Goal: Information Seeking & Learning: Learn about a topic

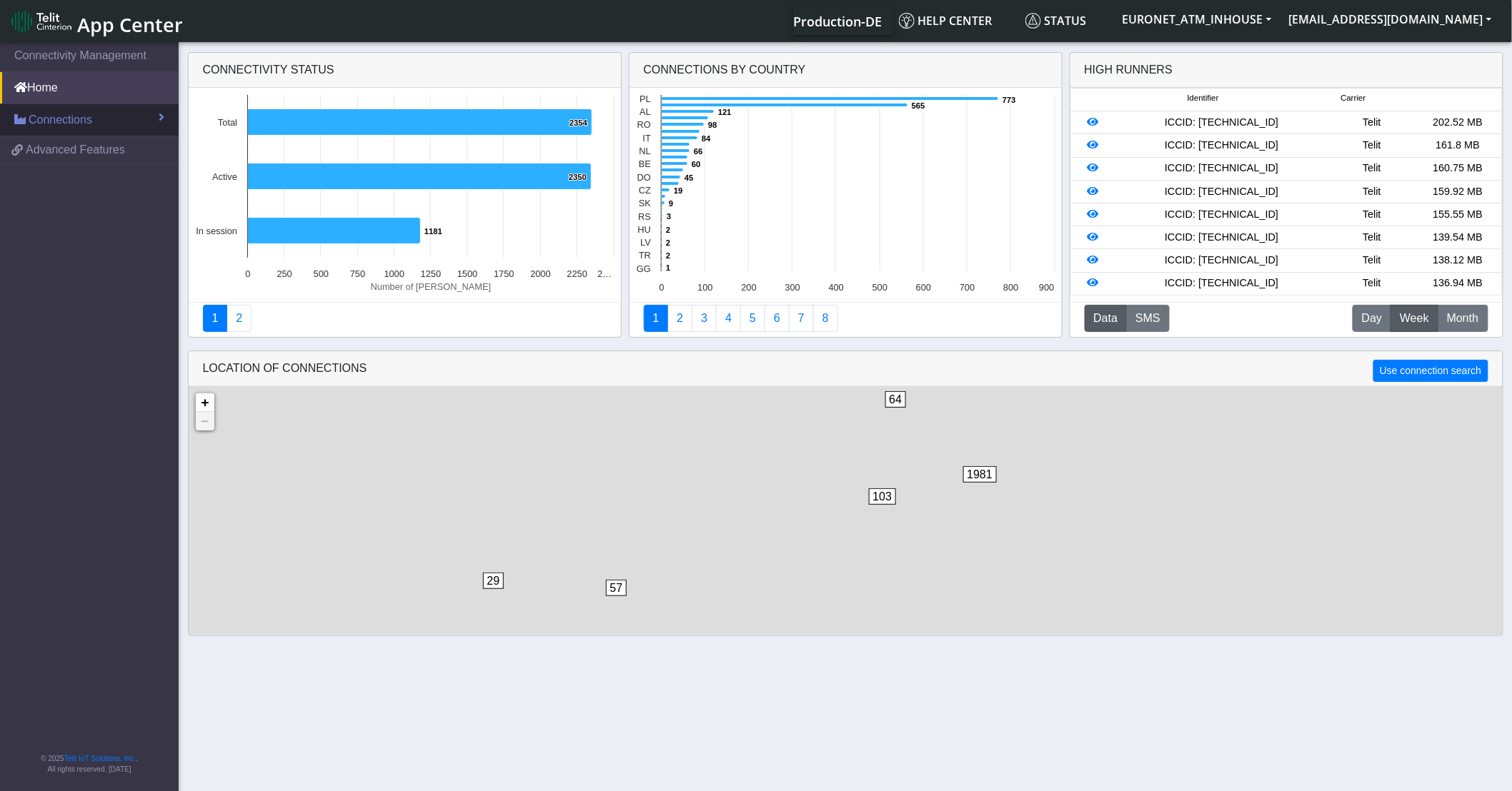
click at [73, 125] on span "Connections" at bounding box center [59, 120] width 63 height 17
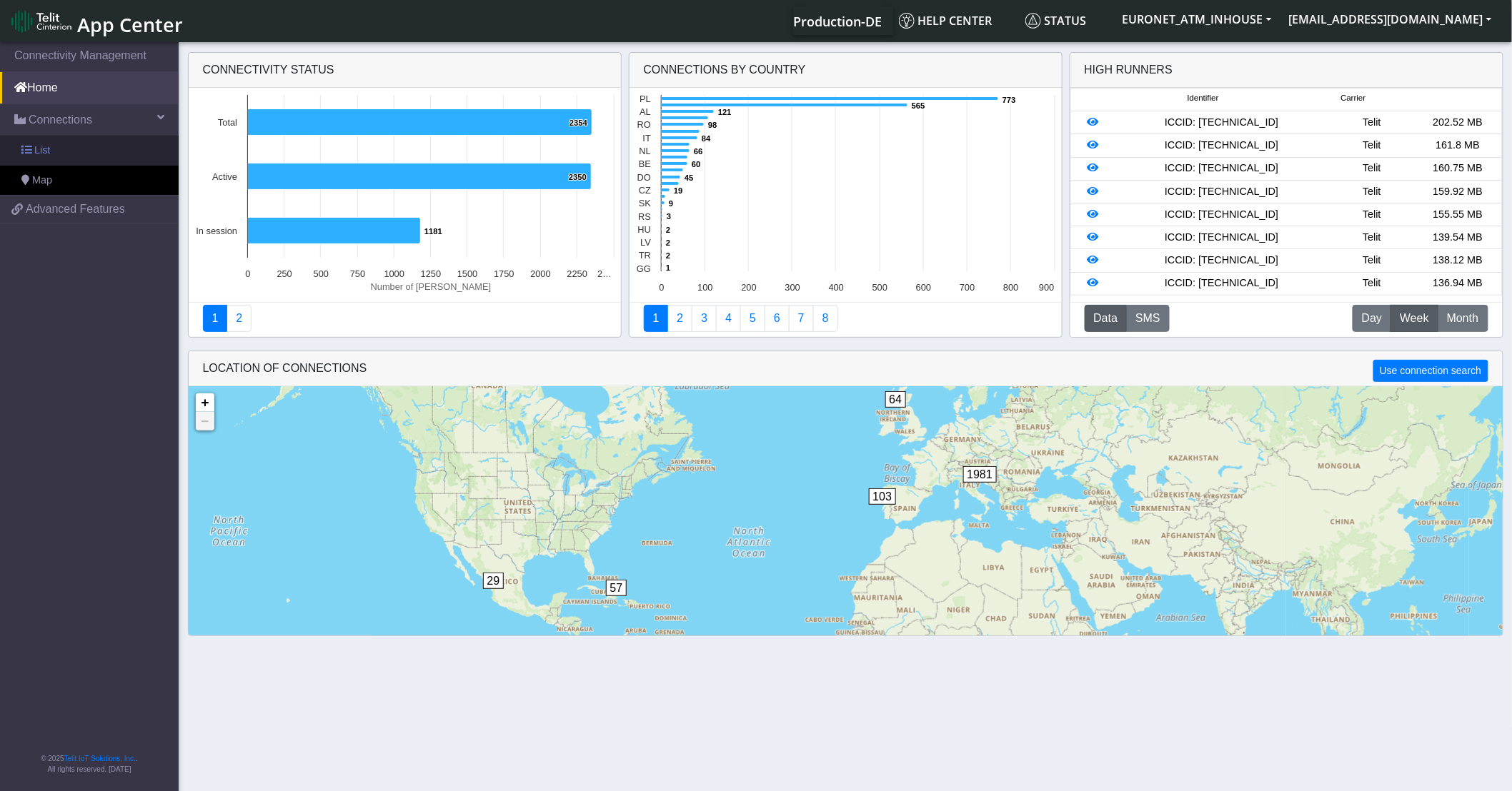
click at [48, 159] on link "List" at bounding box center [89, 150] width 178 height 30
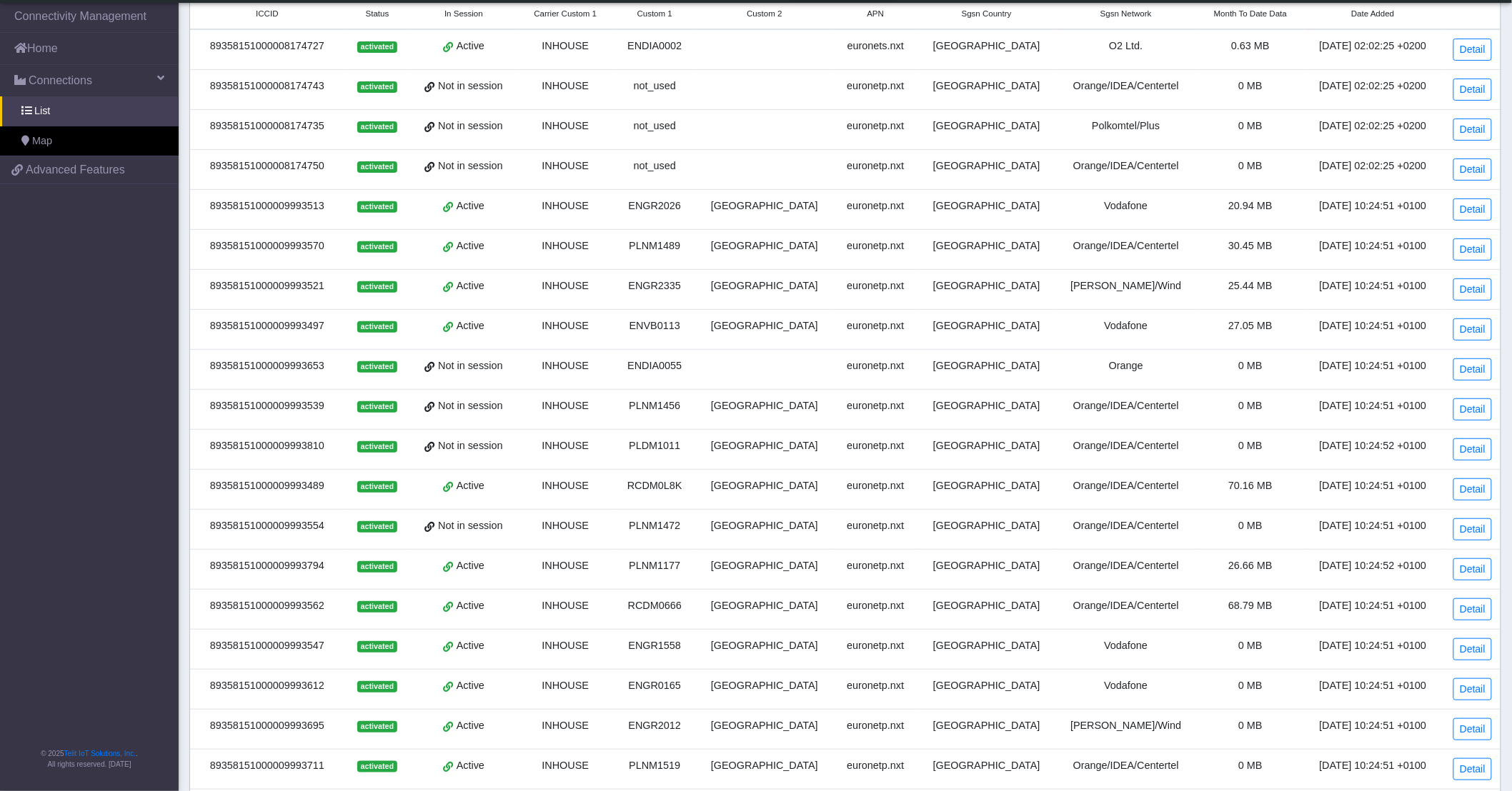
scroll to position [225, 0]
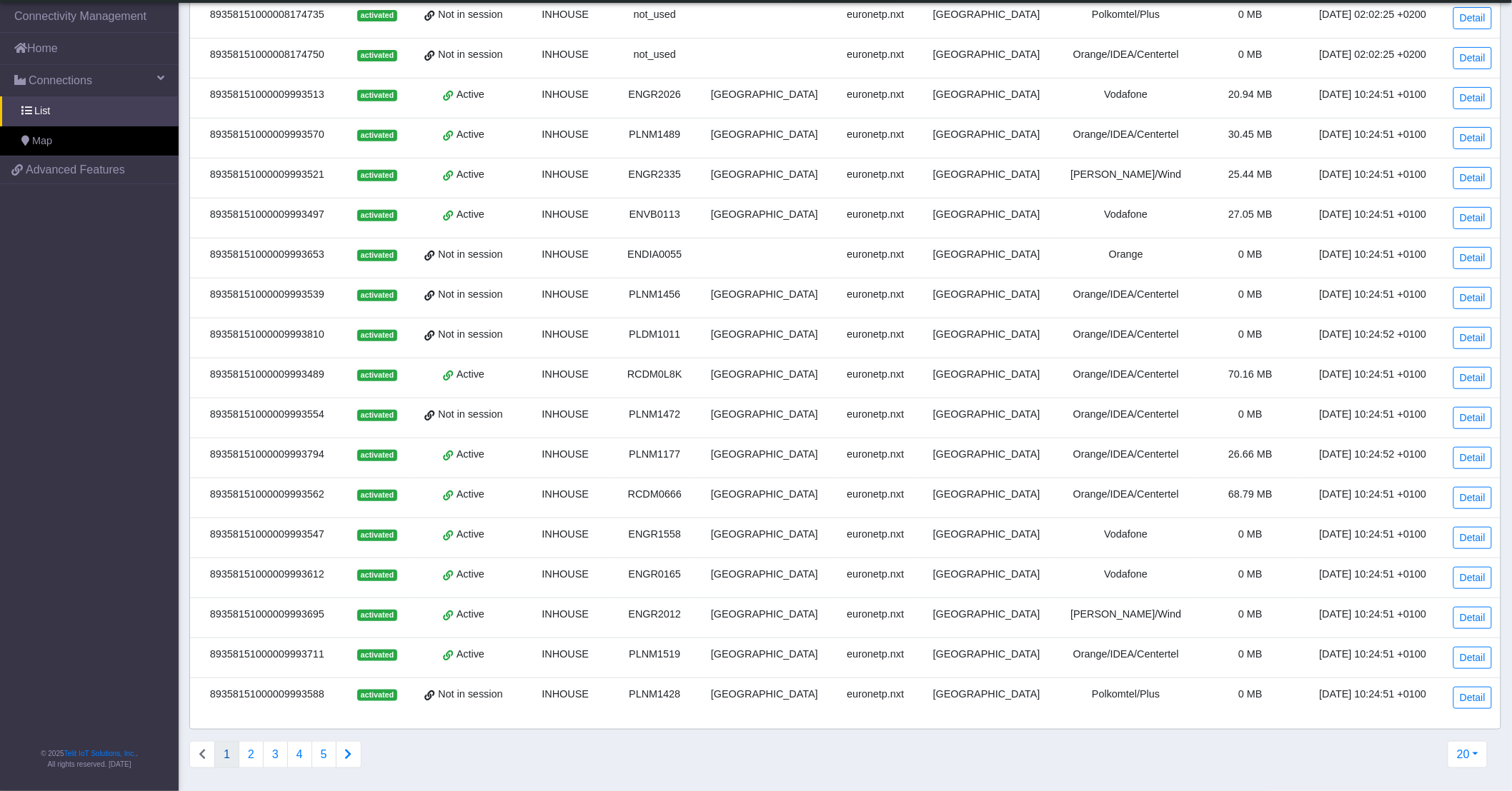
click at [282, 373] on div "89358151000009993489" at bounding box center [267, 375] width 137 height 16
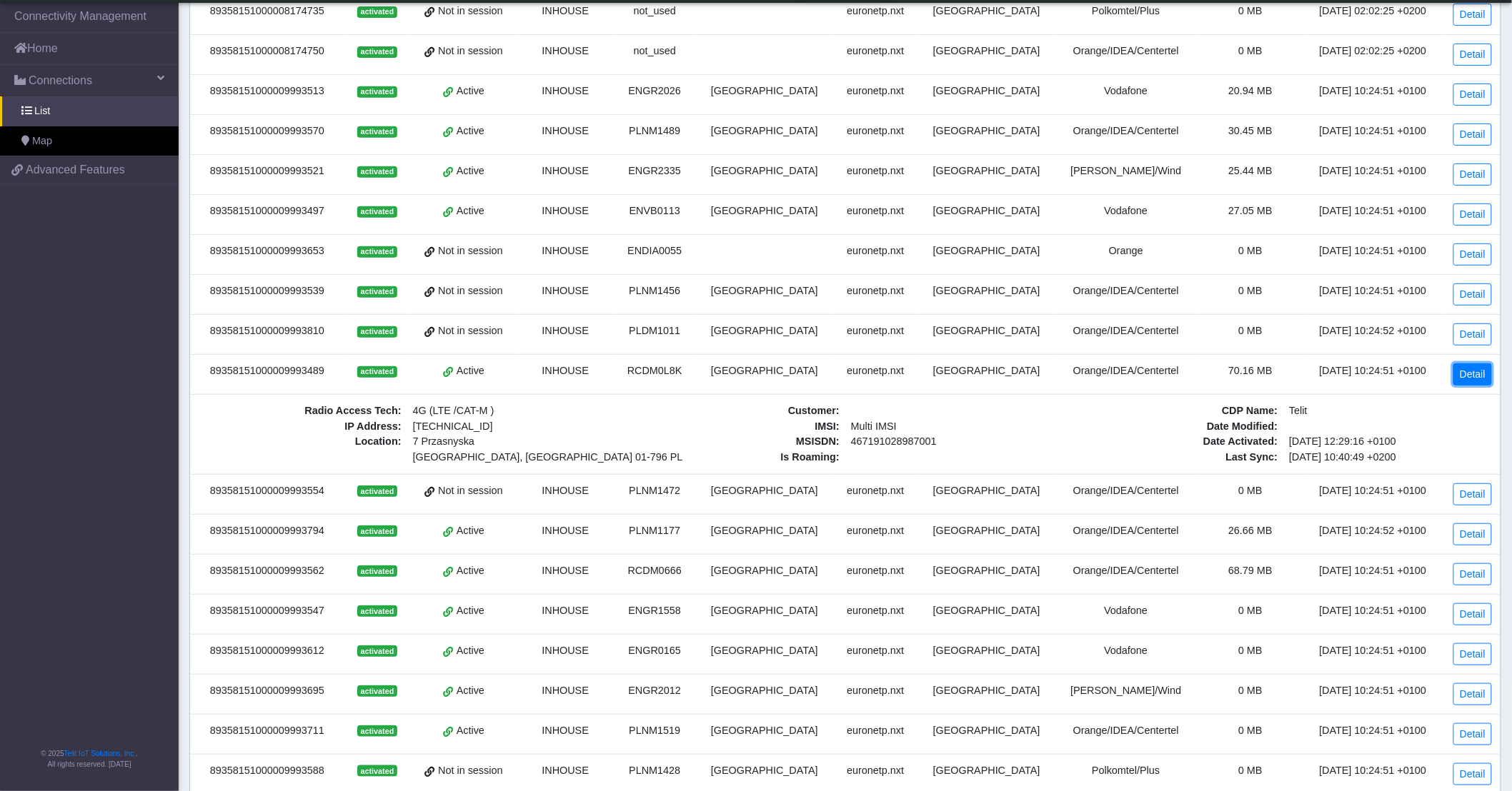
click at [1469, 379] on link "Detail" at bounding box center [1472, 374] width 39 height 22
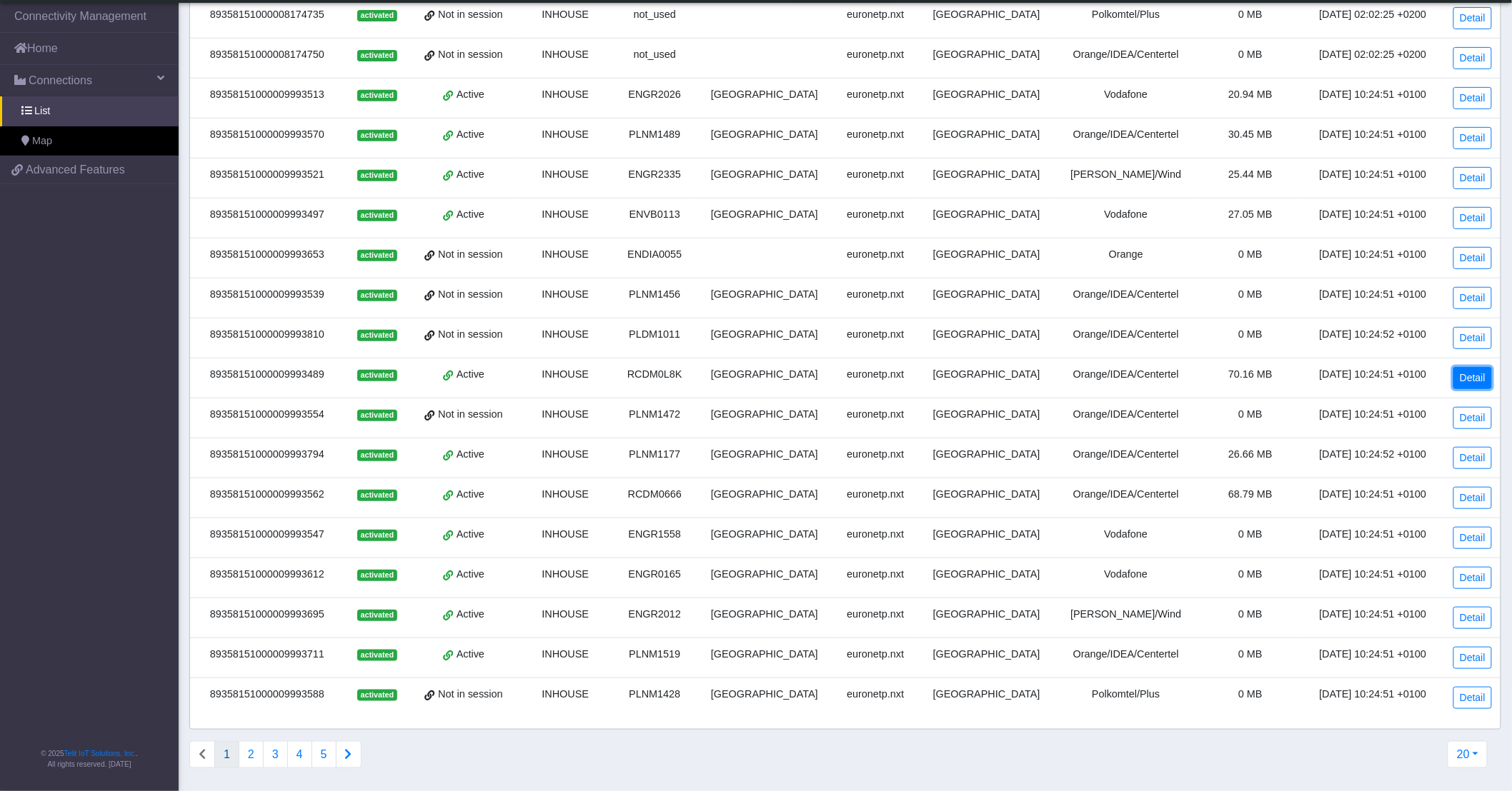
click at [1473, 379] on link "Detail" at bounding box center [1472, 378] width 39 height 22
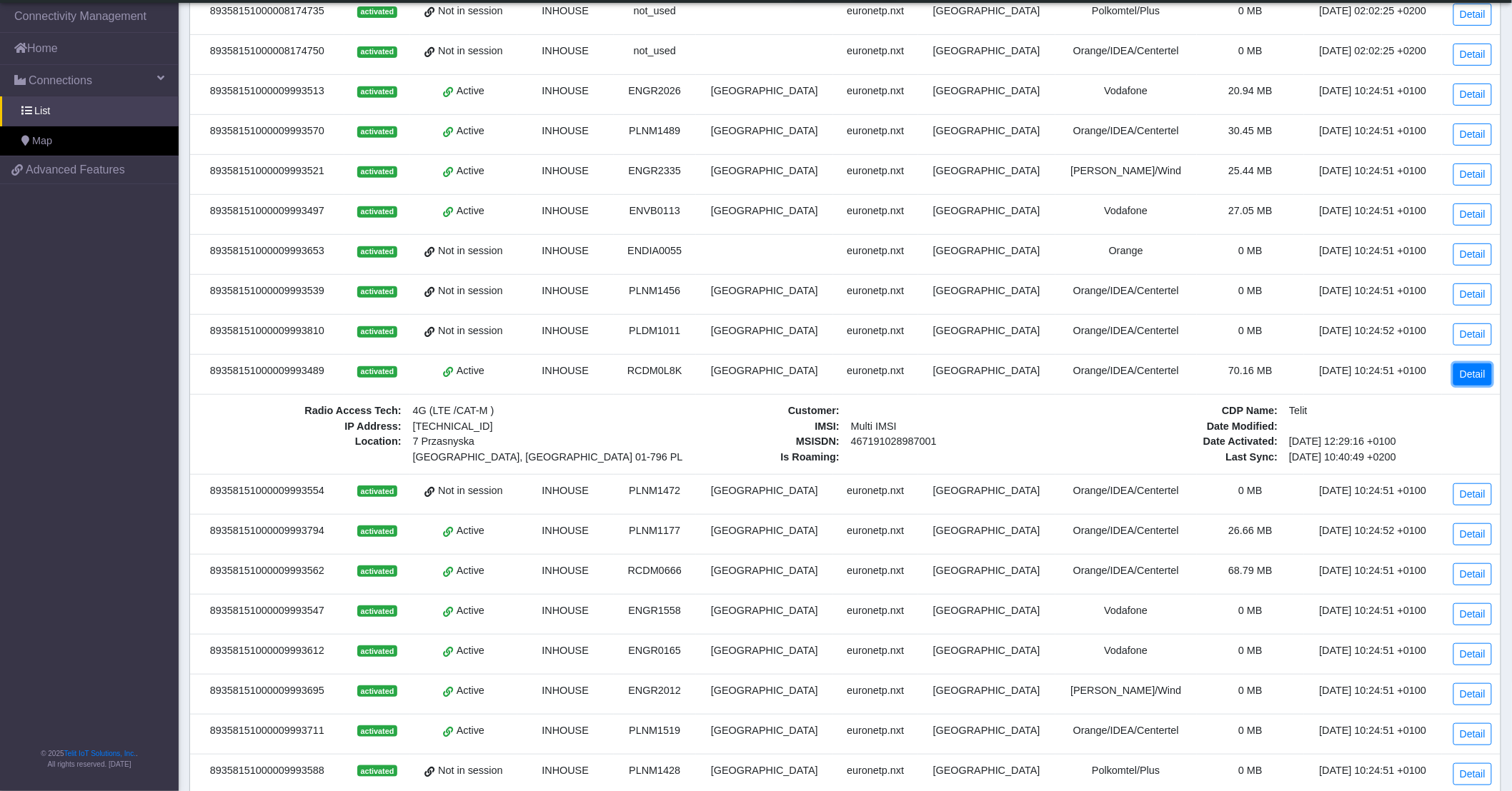
click at [1469, 383] on link "Detail" at bounding box center [1472, 374] width 39 height 22
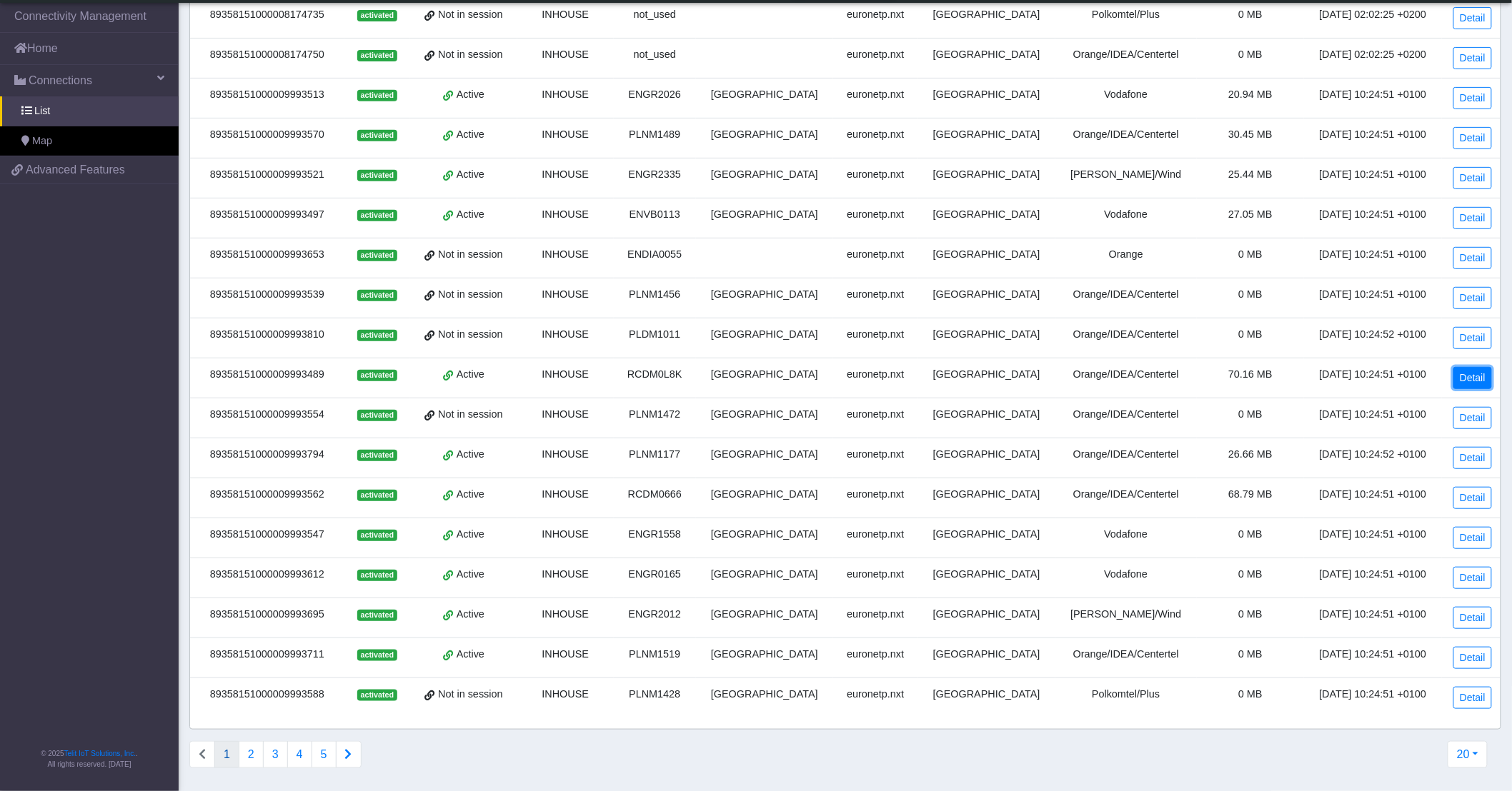
click at [1472, 380] on link "Detail" at bounding box center [1472, 378] width 39 height 22
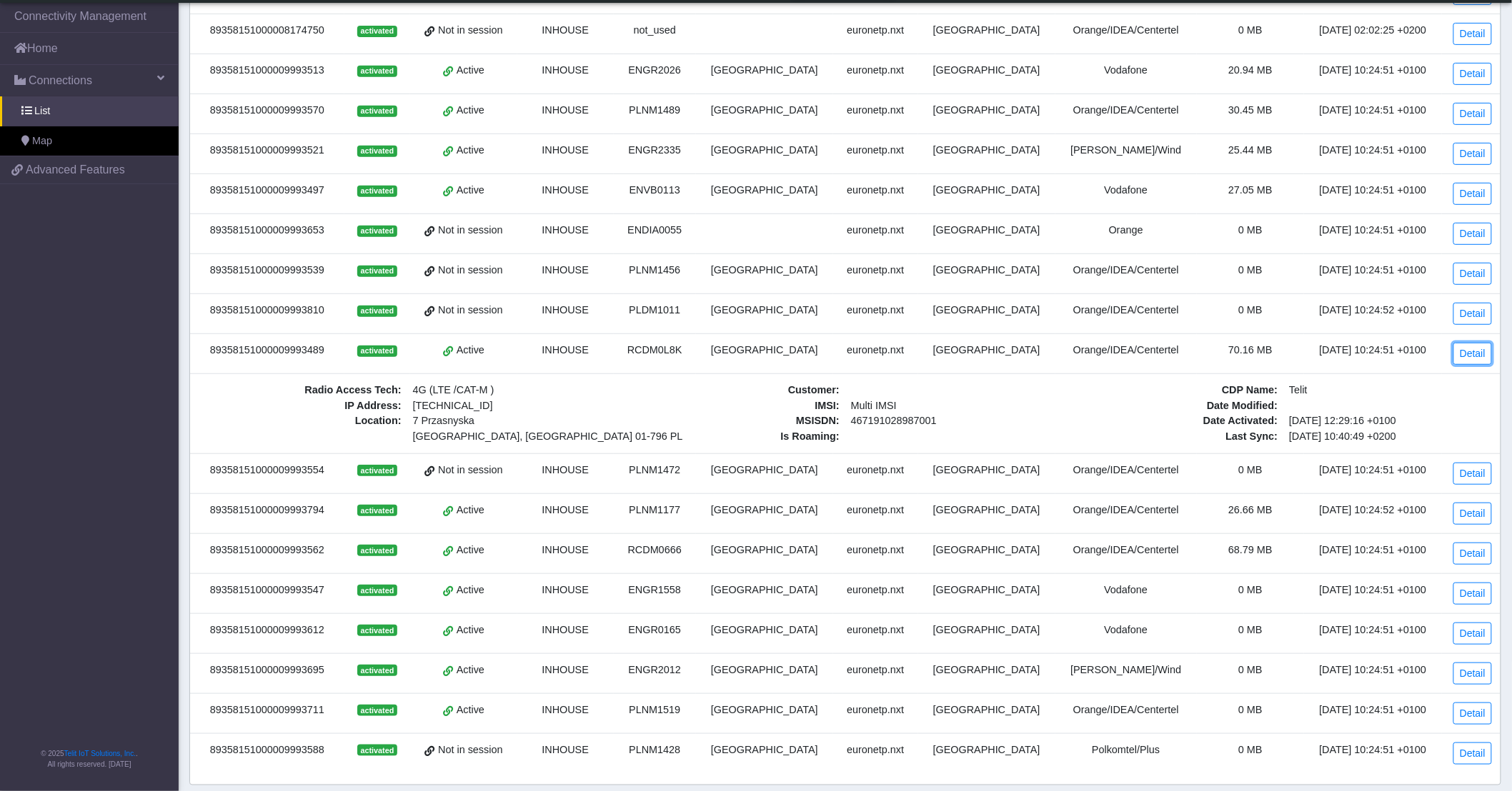
scroll to position [158, 0]
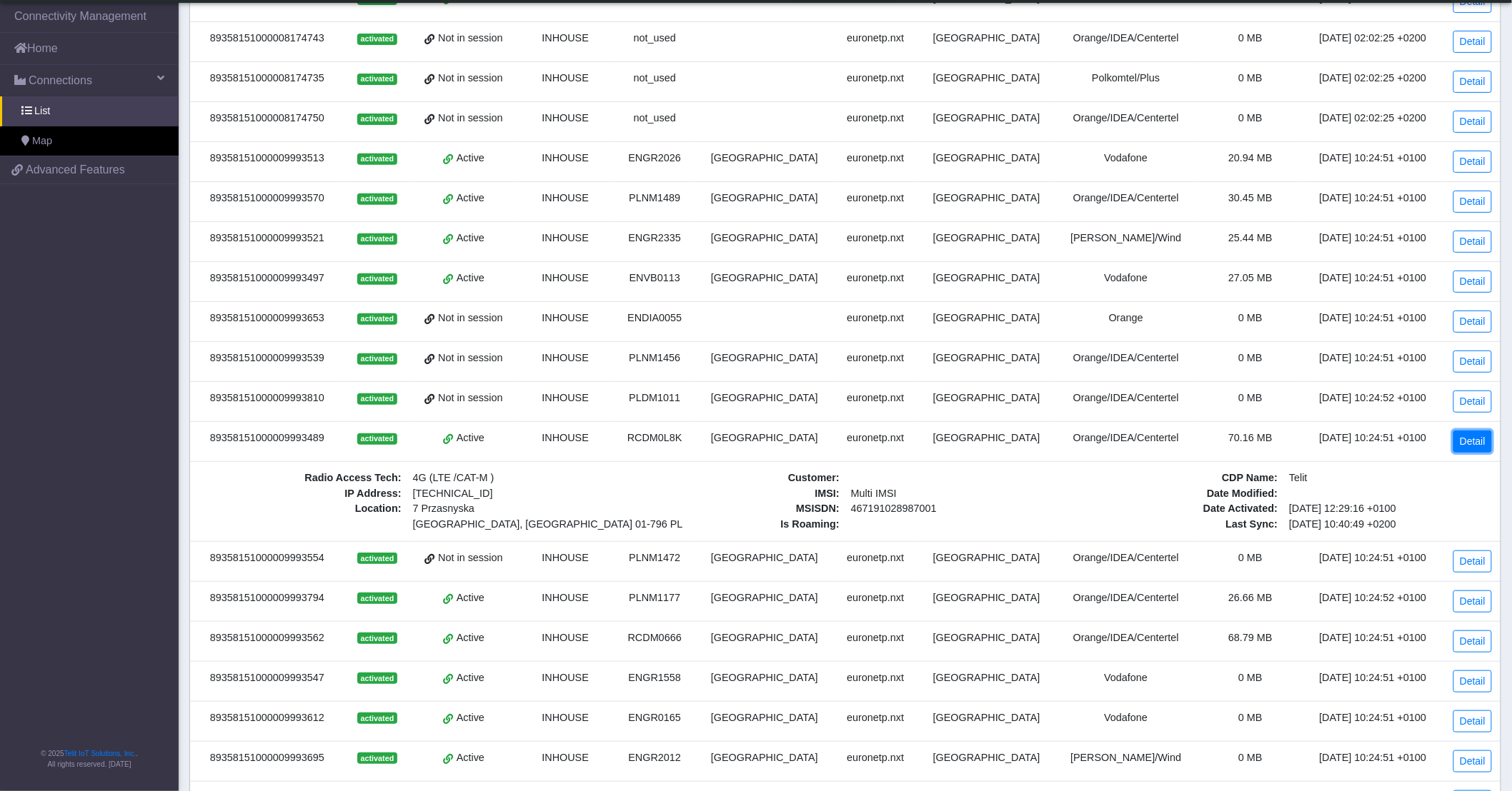
click at [1480, 447] on link "Detail" at bounding box center [1472, 441] width 39 height 22
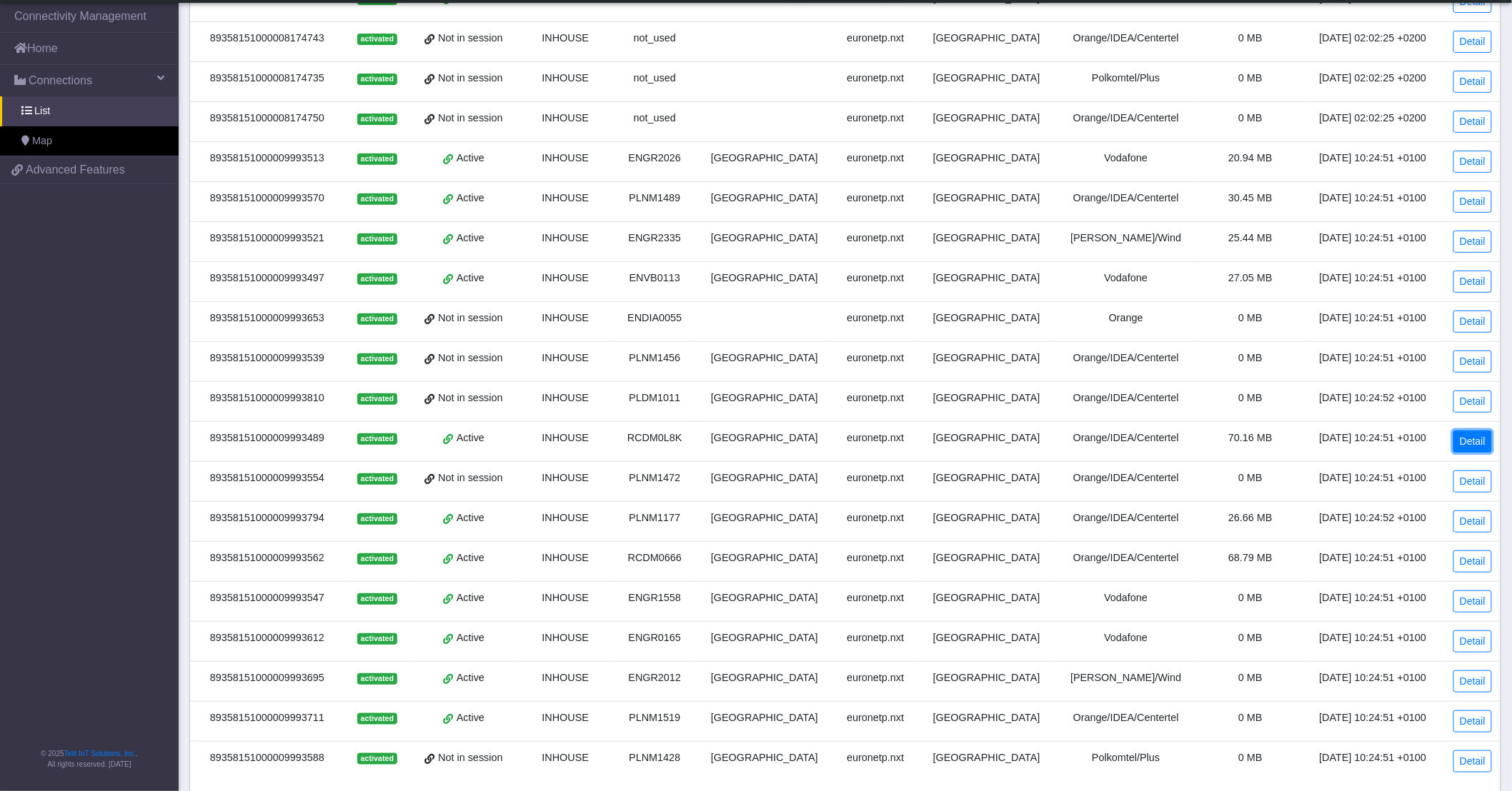
click at [1480, 447] on link "Detail" at bounding box center [1472, 441] width 39 height 22
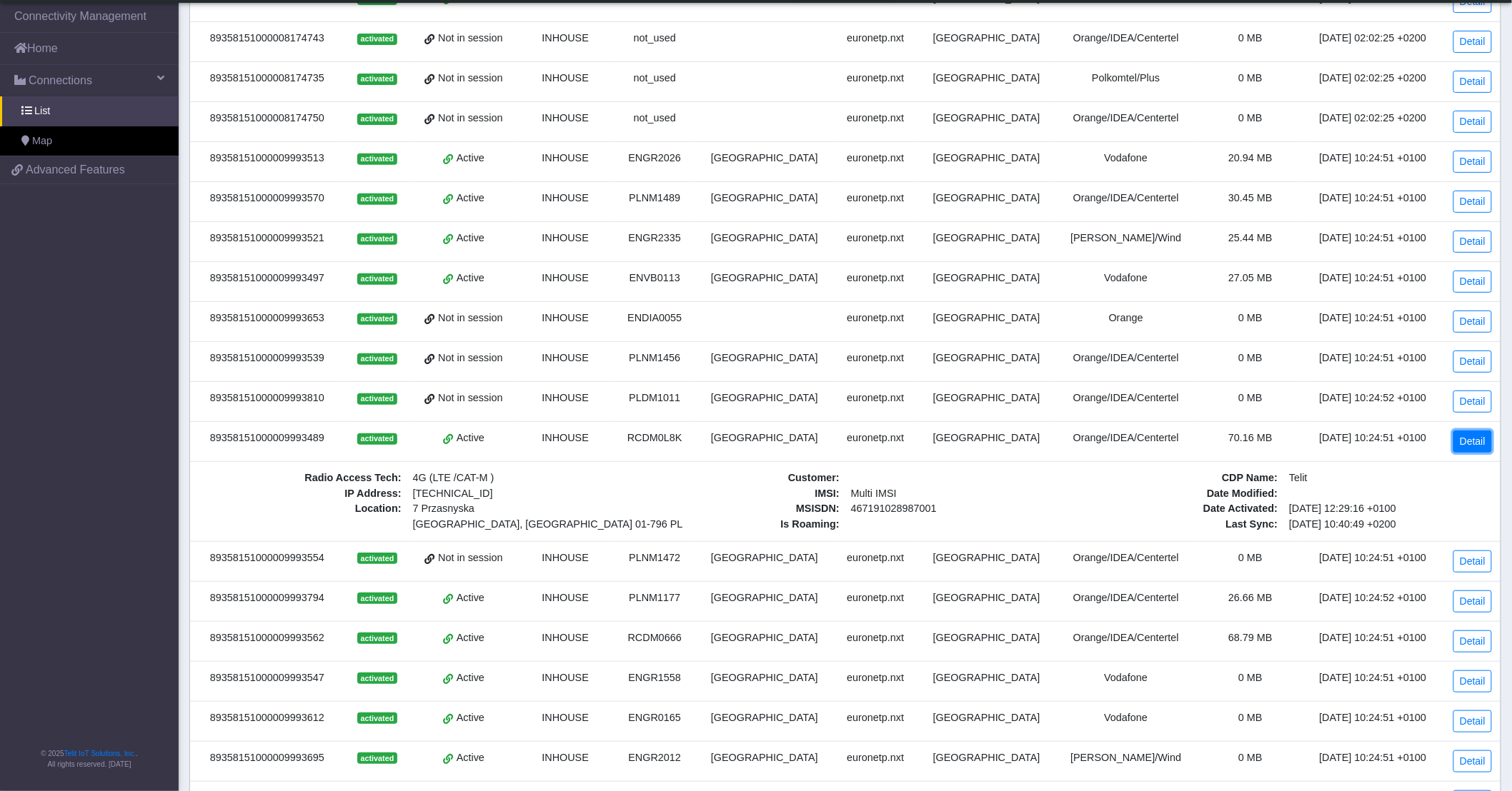
click at [1480, 447] on link "Detail" at bounding box center [1472, 441] width 39 height 22
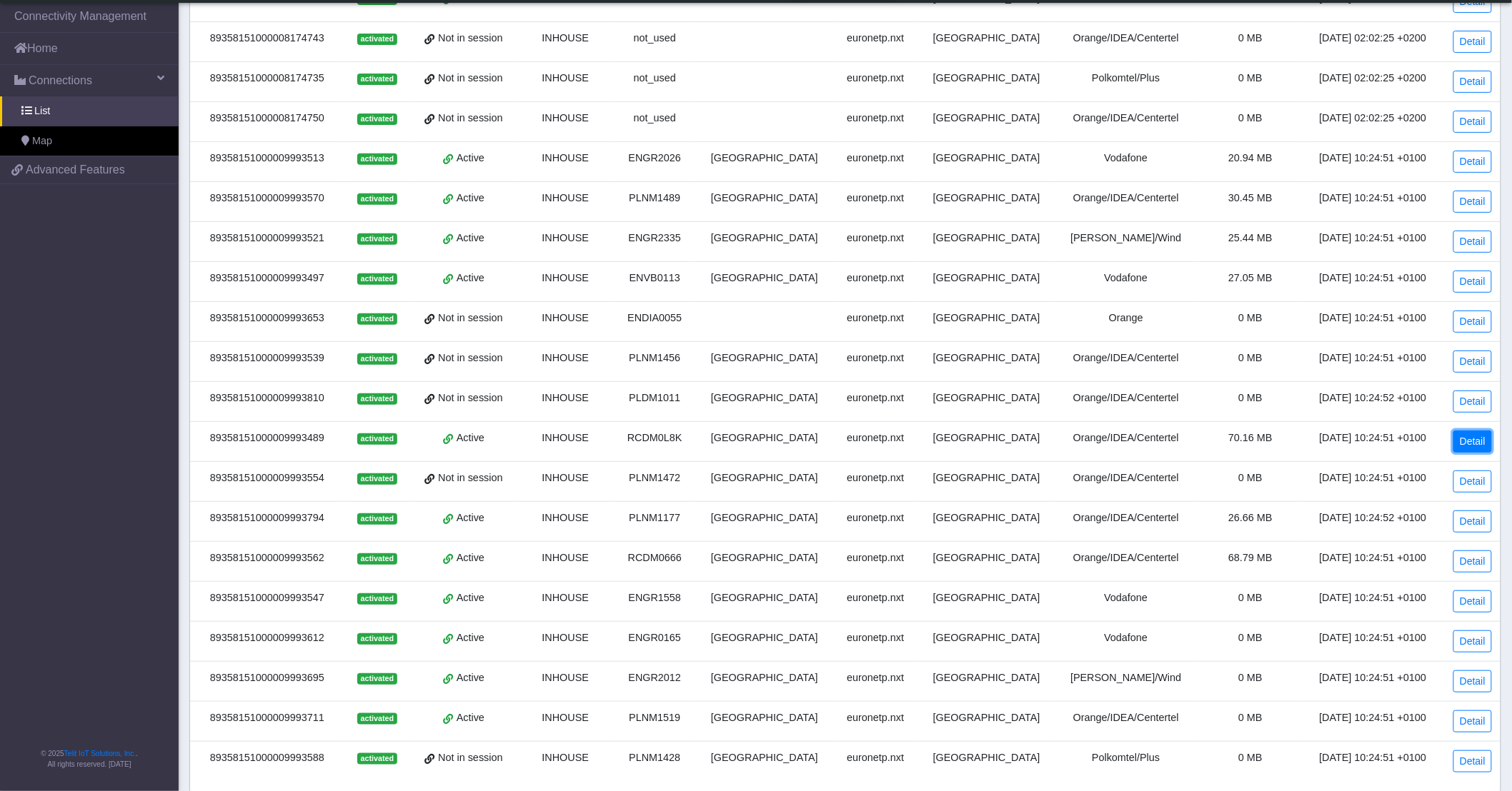
click at [1480, 447] on link "Detail" at bounding box center [1472, 441] width 39 height 22
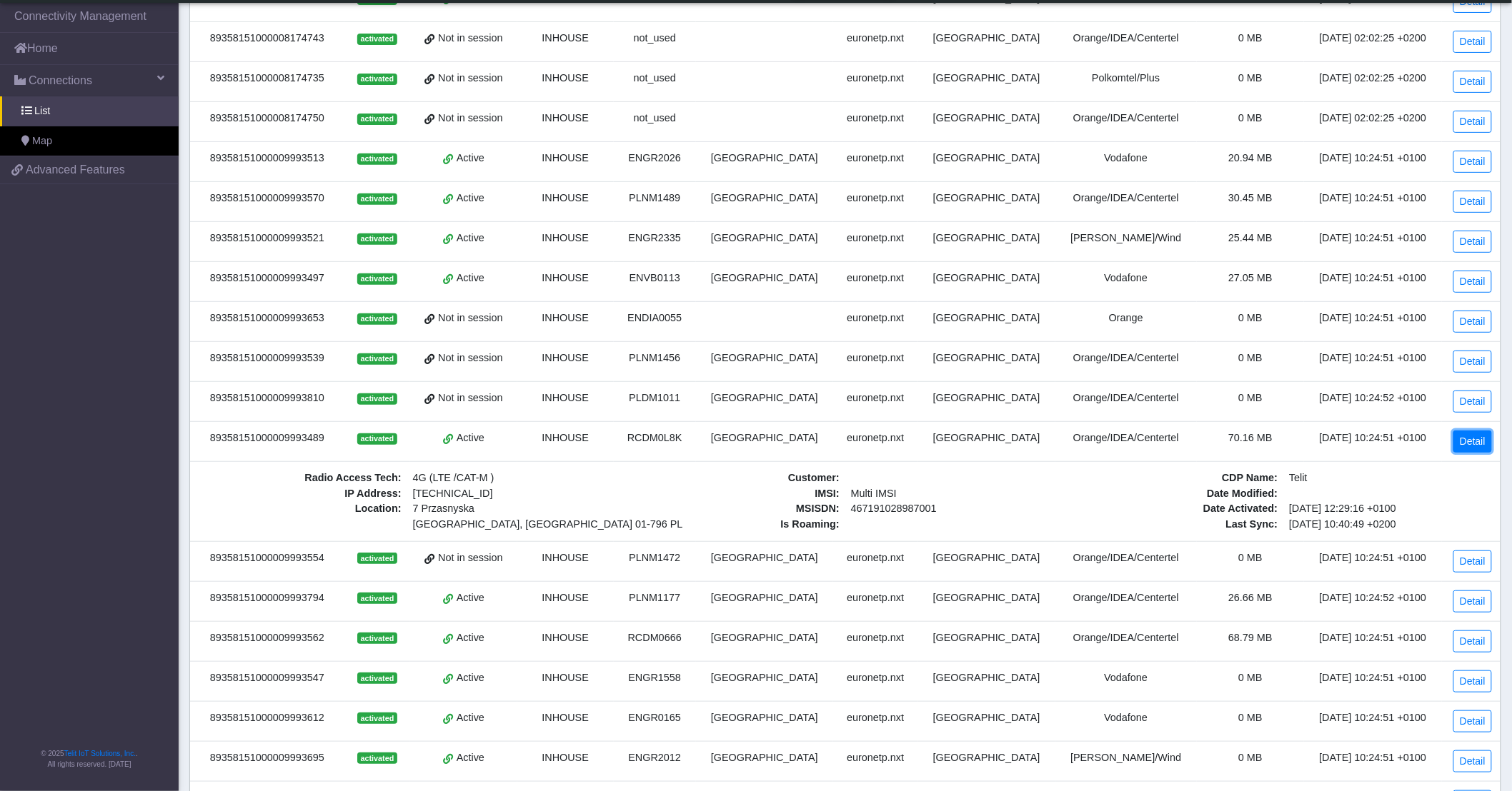
click at [1480, 447] on link "Detail" at bounding box center [1472, 441] width 39 height 22
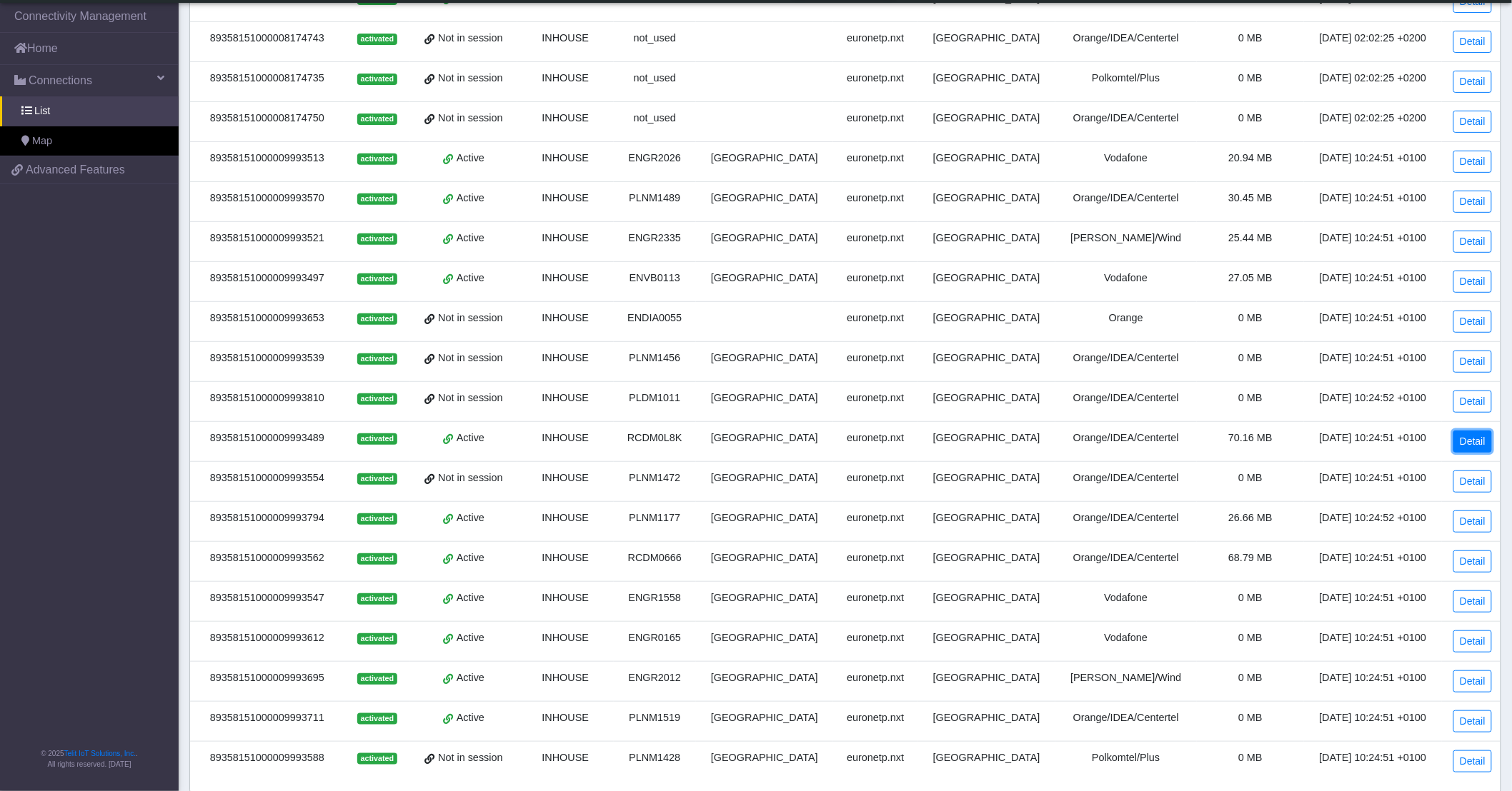
click at [1480, 447] on link "Detail" at bounding box center [1472, 441] width 39 height 22
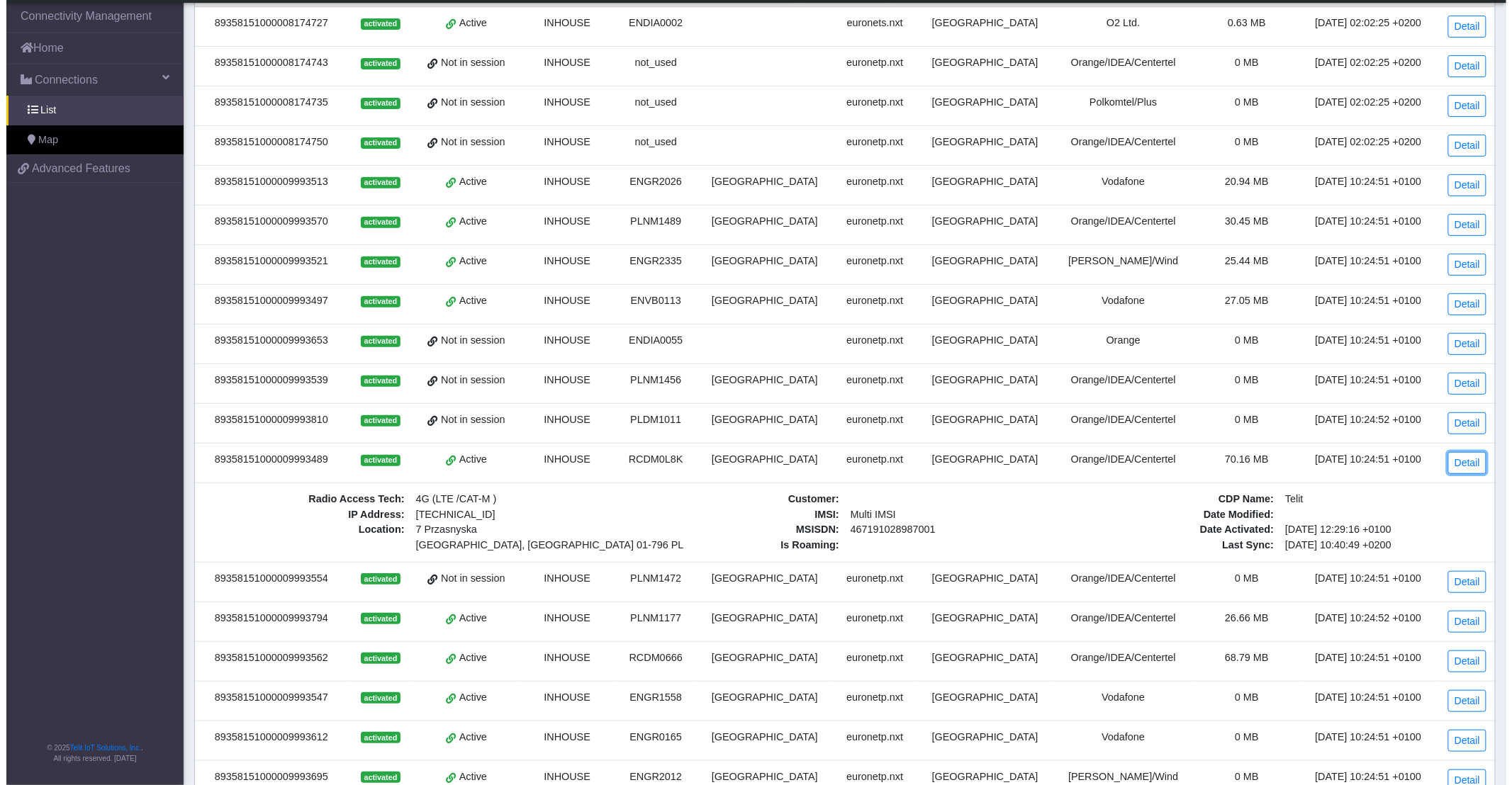
scroll to position [0, 0]
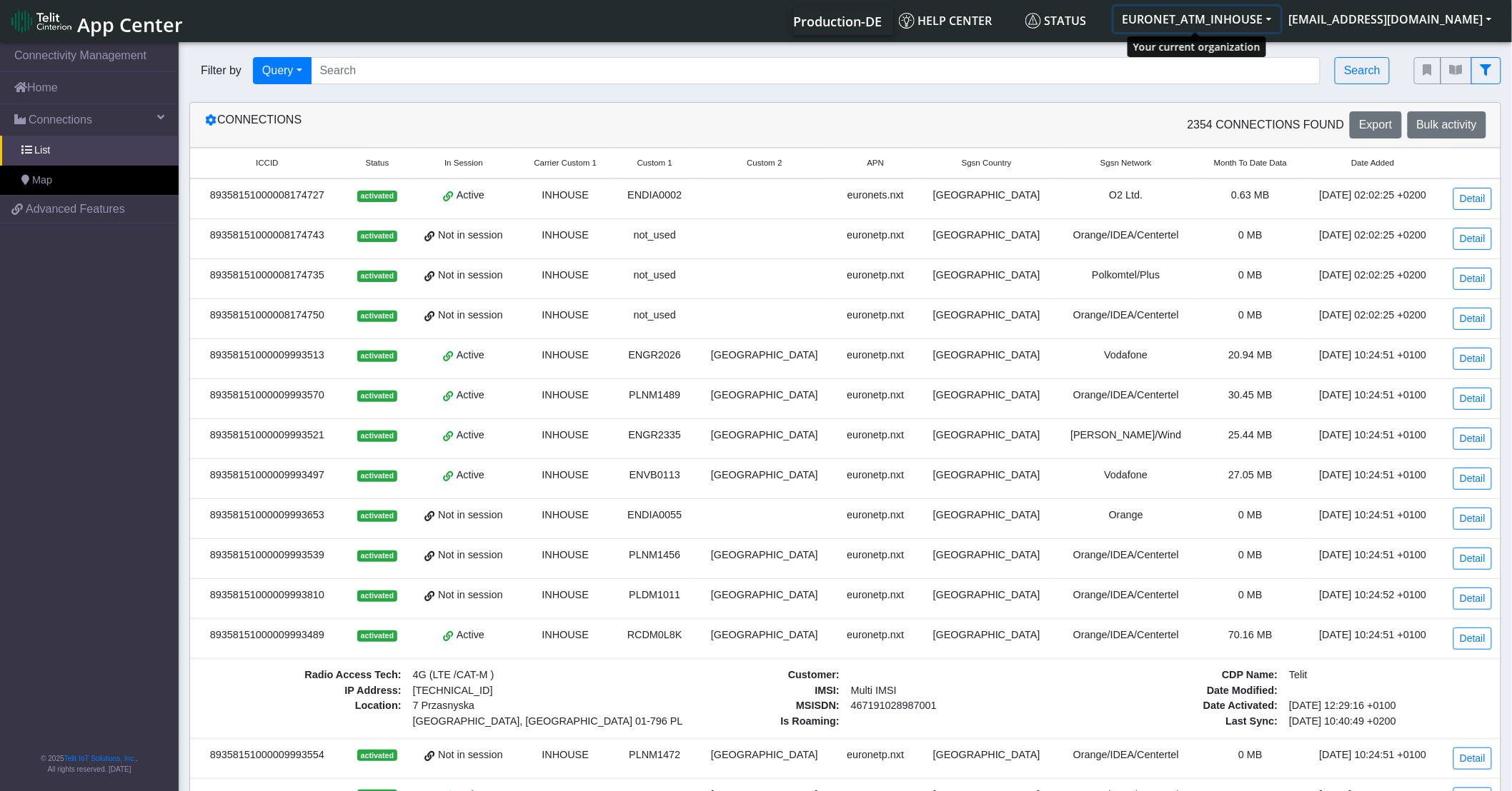
click at [1210, 15] on button "EURONET_ATM_INHOUSE" at bounding box center [1197, 19] width 166 height 26
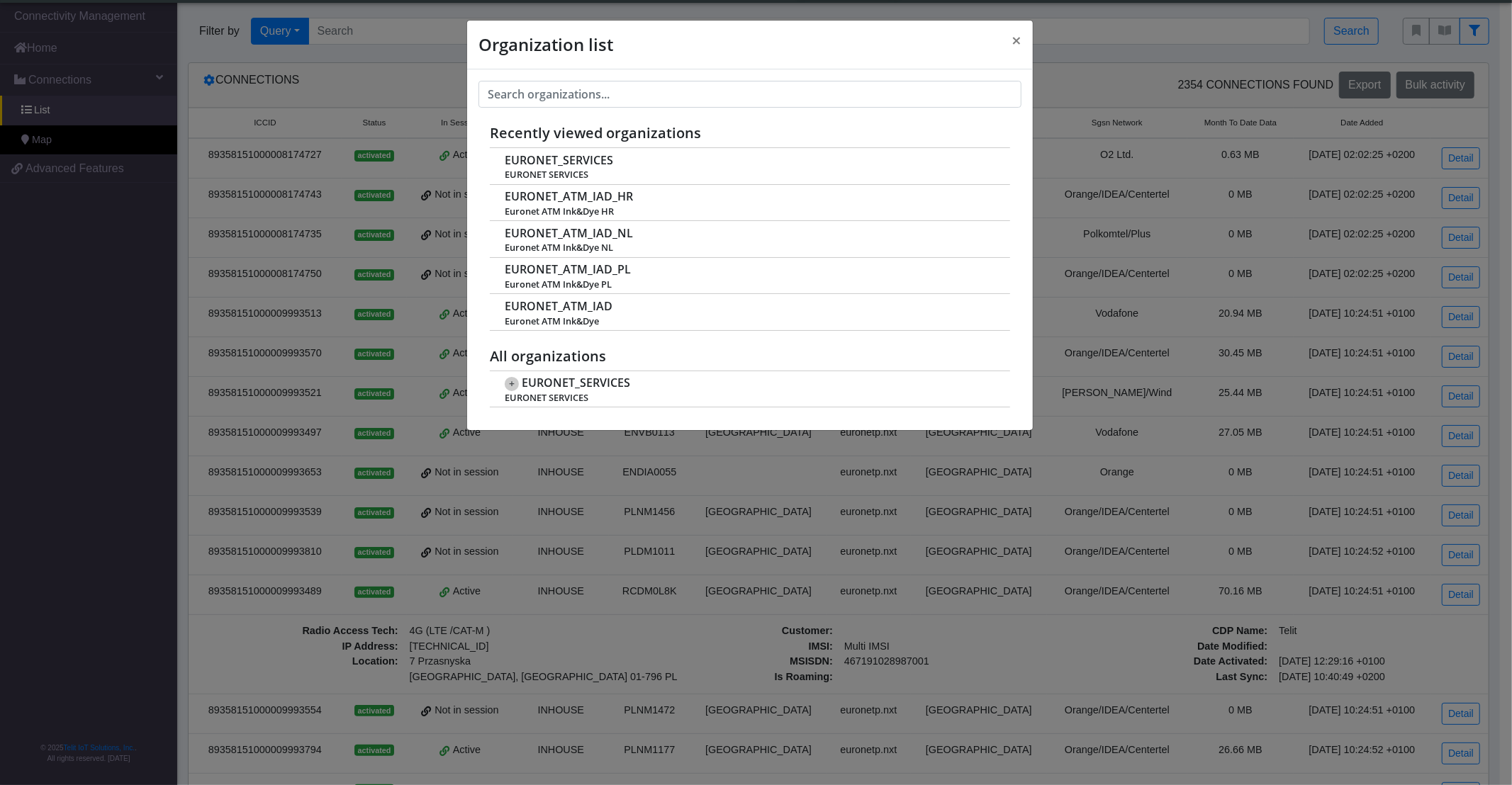
scroll to position [5, 0]
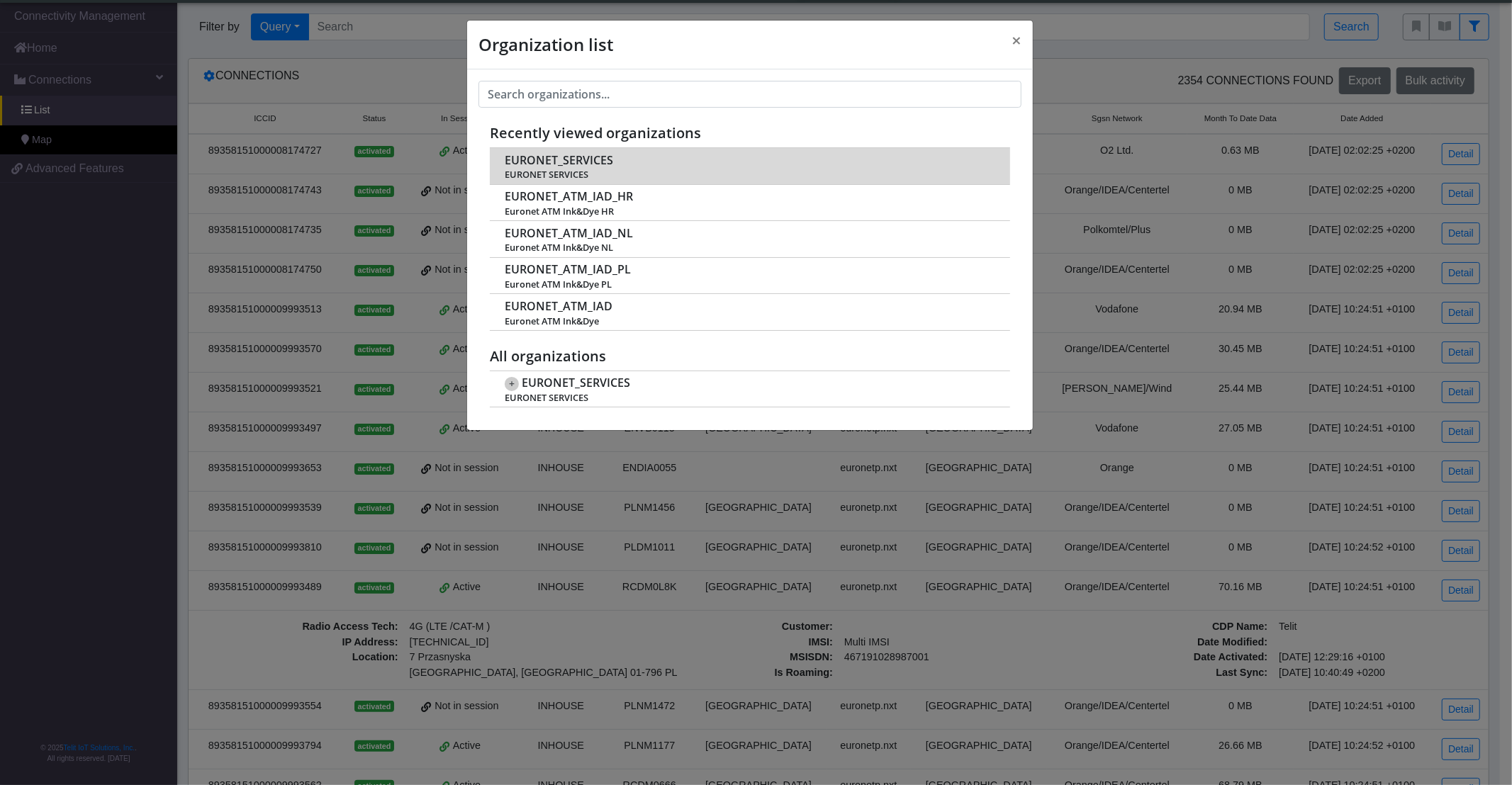
click at [629, 161] on td "EURONET_SERVICES EURONET SERVICES" at bounding box center [750, 166] width 520 height 36
click at [601, 158] on span "EURONET_SERVICES" at bounding box center [558, 160] width 108 height 14
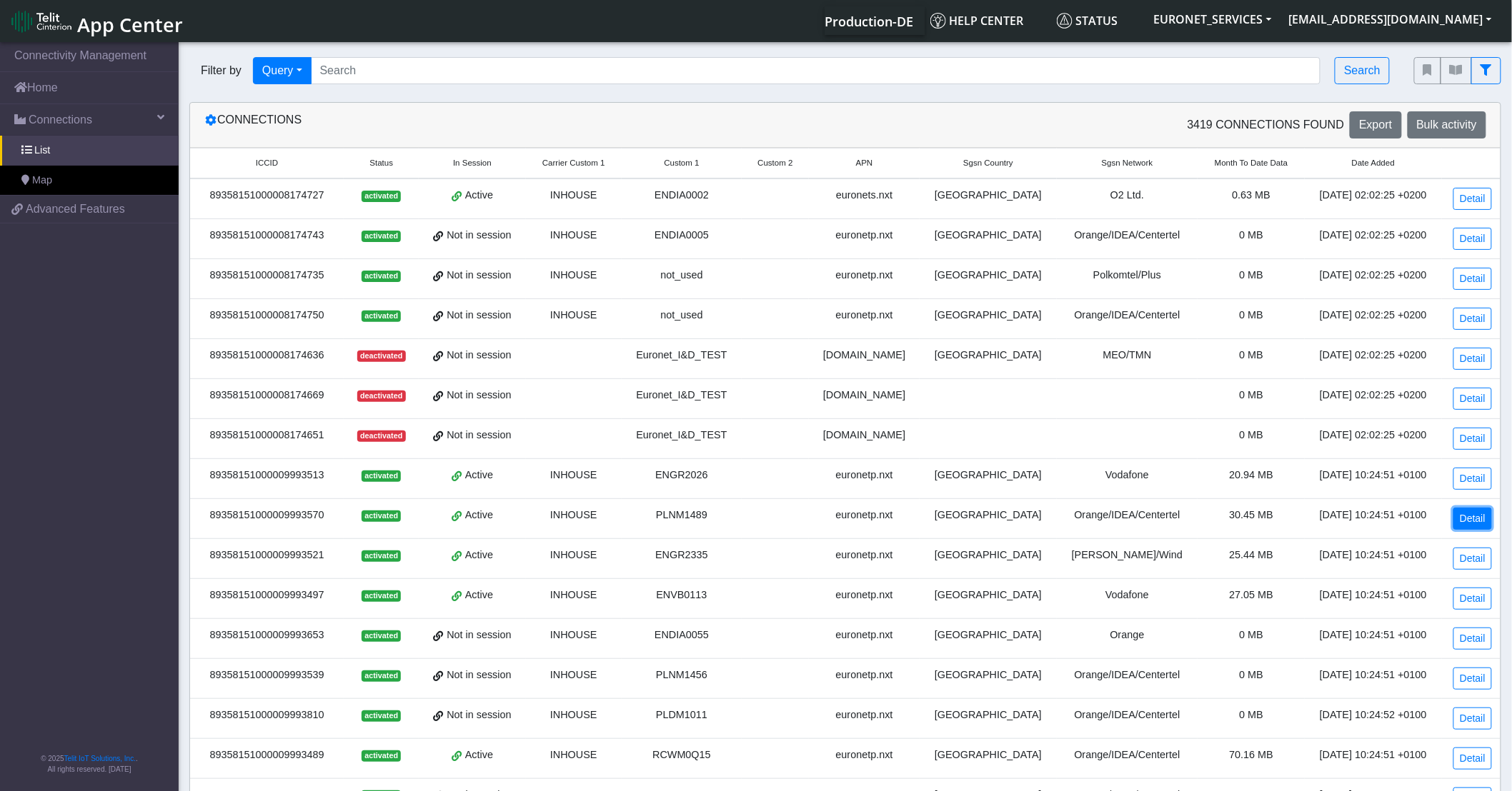
click at [1467, 513] on link "Detail" at bounding box center [1472, 518] width 39 height 22
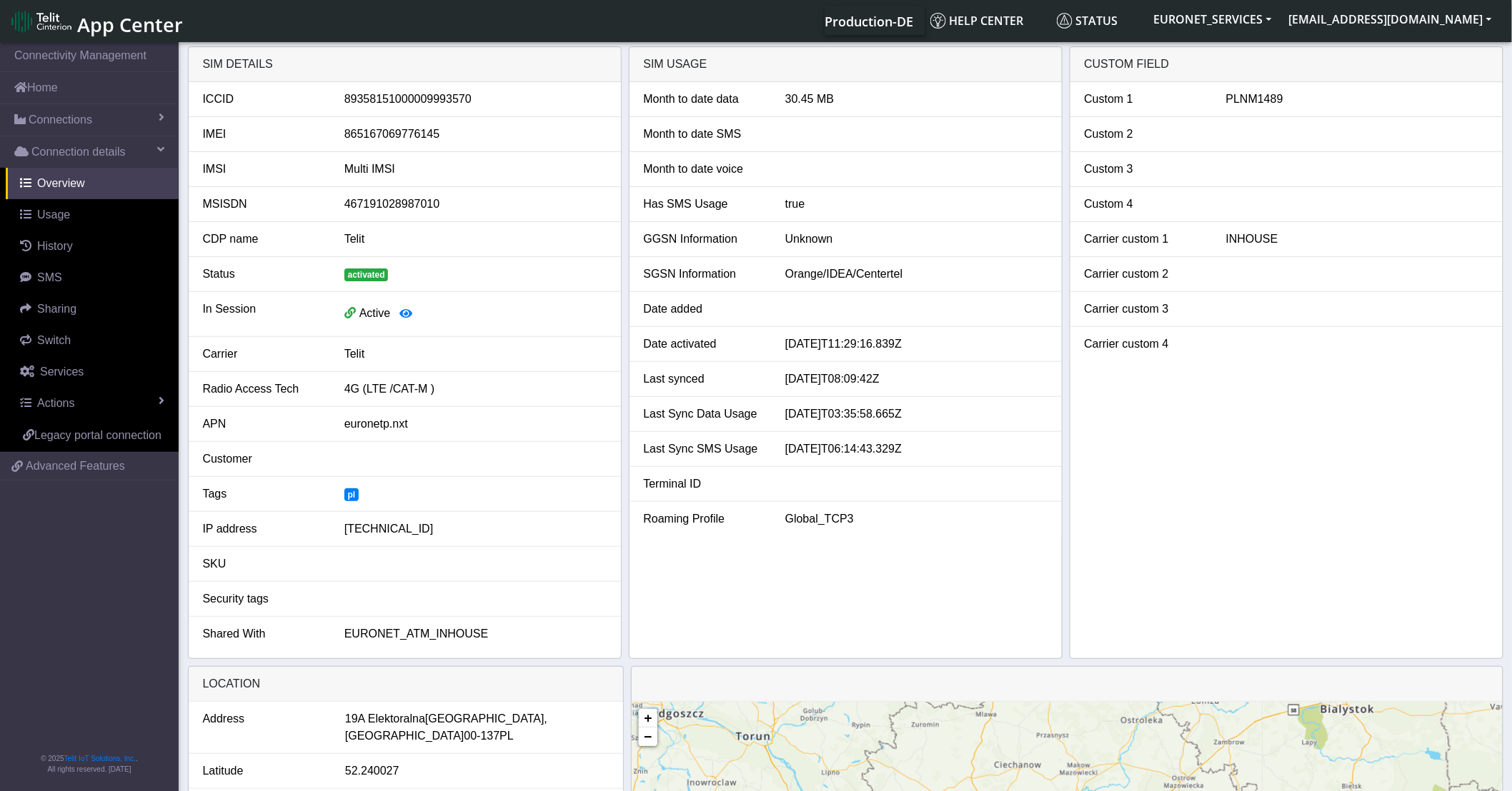
click at [380, 96] on div "89358151000009993570" at bounding box center [476, 99] width 284 height 17
click at [384, 532] on div "10.204.0.12" at bounding box center [476, 529] width 284 height 17
drag, startPoint x: 384, startPoint y: 532, endPoint x: 409, endPoint y: 586, distance: 59.5
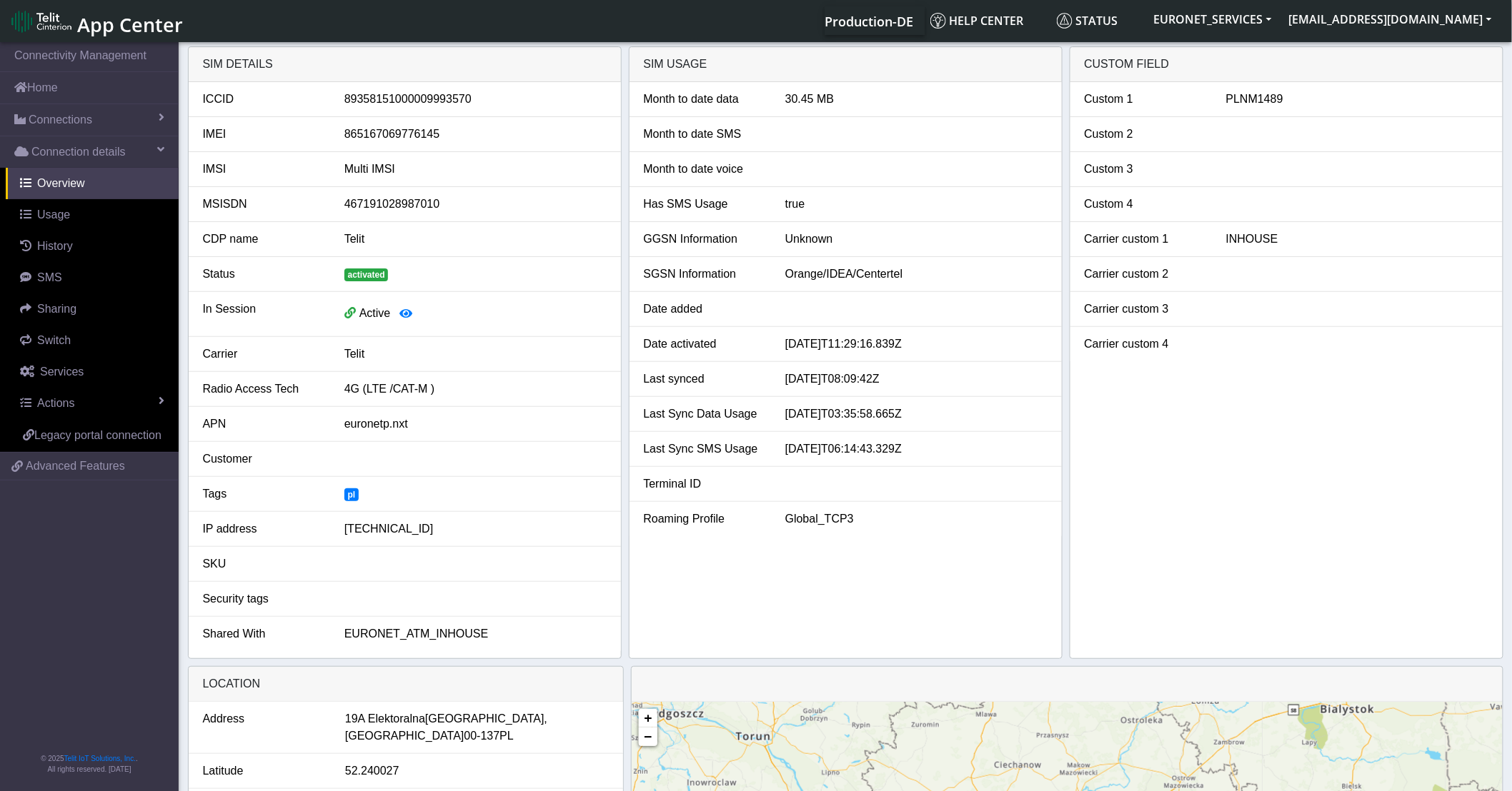
click at [409, 586] on li "Security tags" at bounding box center [404, 600] width 432 height 35
drag, startPoint x: 348, startPoint y: 632, endPoint x: 499, endPoint y: 651, distance: 152.2
click at [499, 651] on li "Shared With EURONET_ATM_INHOUSE" at bounding box center [404, 634] width 432 height 34
drag, startPoint x: 499, startPoint y: 651, endPoint x: 413, endPoint y: 636, distance: 87.3
click at [413, 636] on span "EURONET_ATM_INHOUSE" at bounding box center [416, 634] width 144 height 12
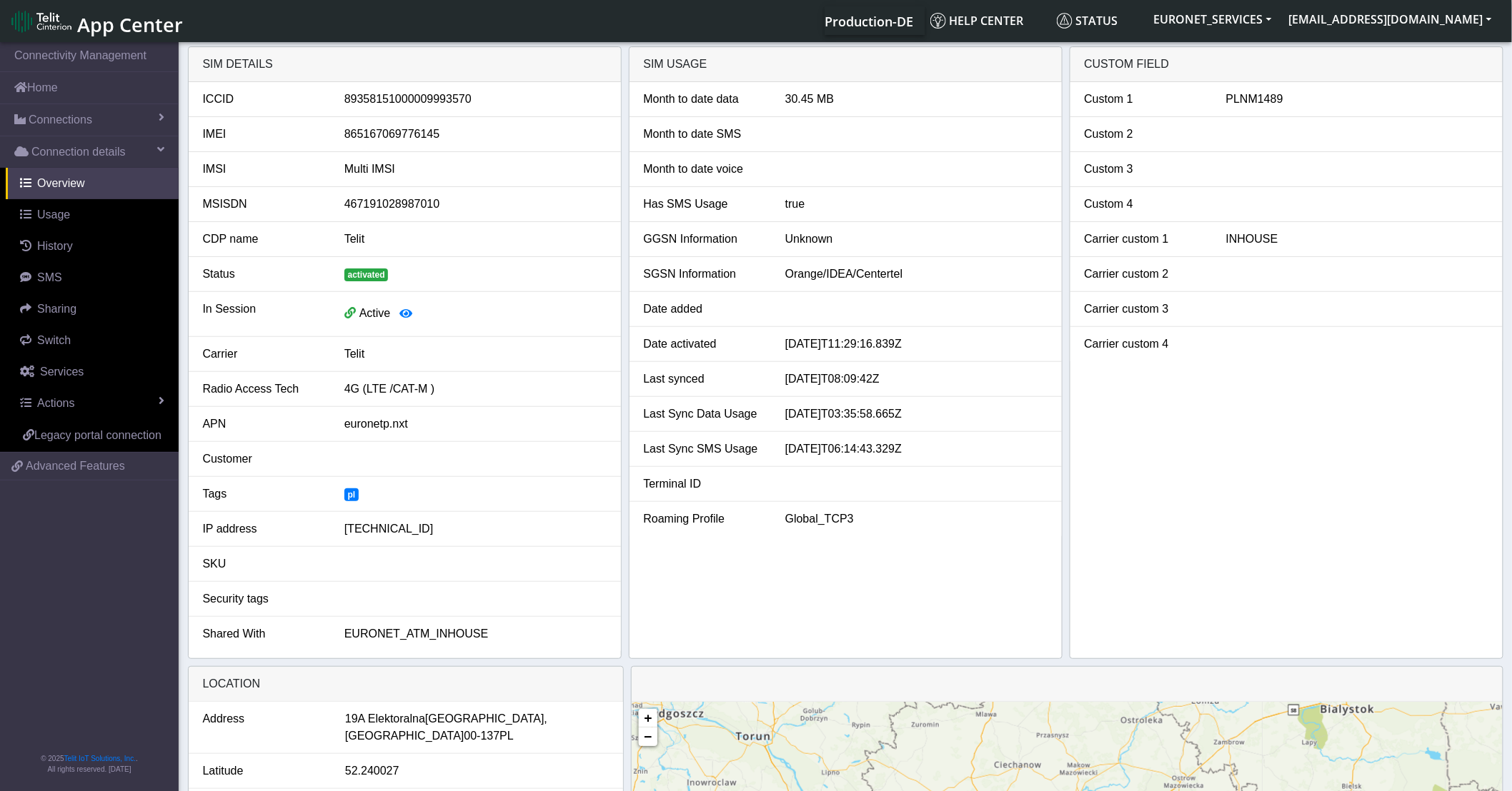
click at [1243, 98] on div "PLNM1489" at bounding box center [1357, 99] width 284 height 17
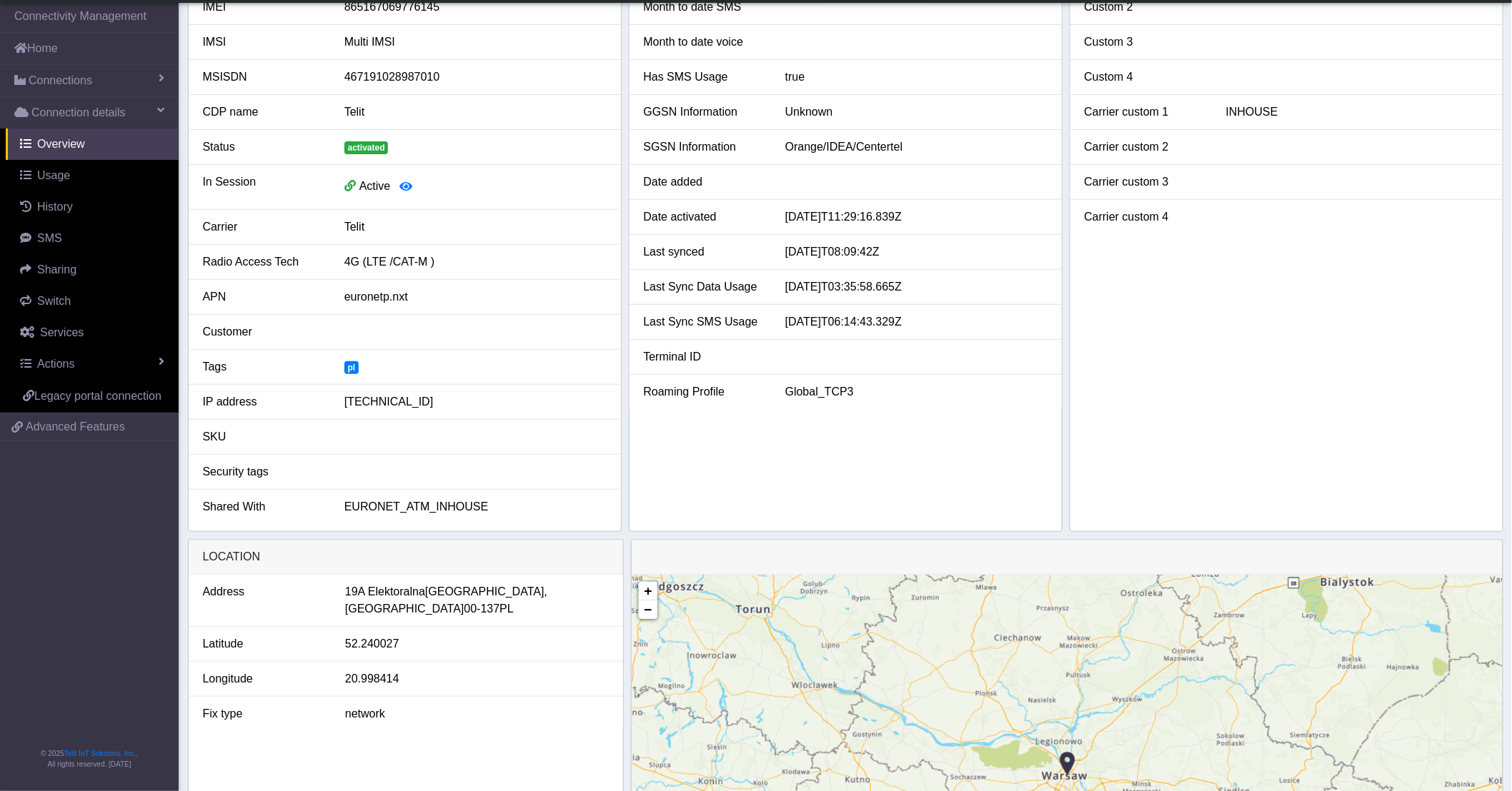
scroll to position [238, 0]
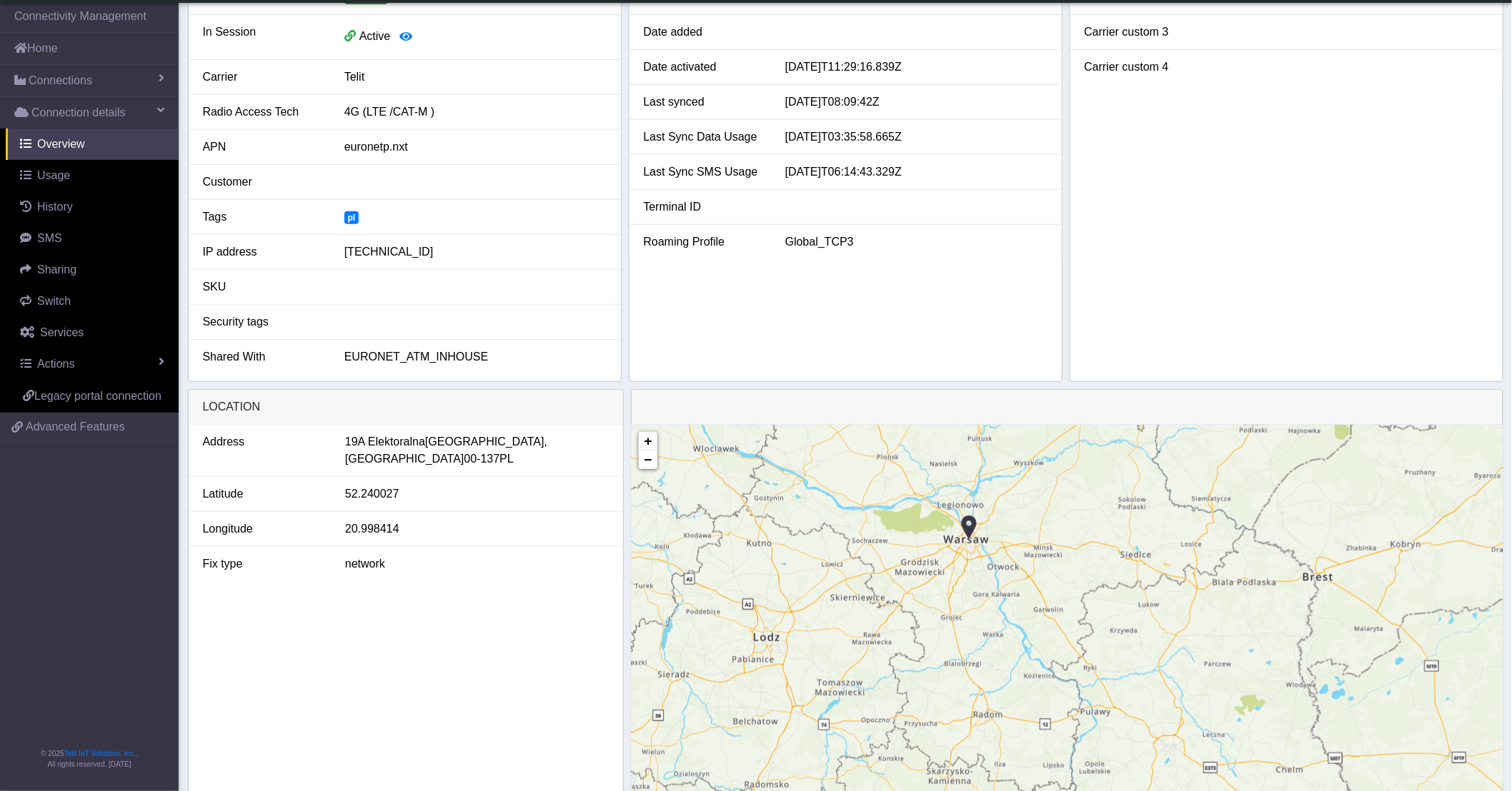
drag, startPoint x: 947, startPoint y: 534, endPoint x: 965, endPoint y: 600, distance: 68.4
click at [965, 600] on div "+ − ©2025 MapQuest, | Terms" at bounding box center [1067, 624] width 871 height 400
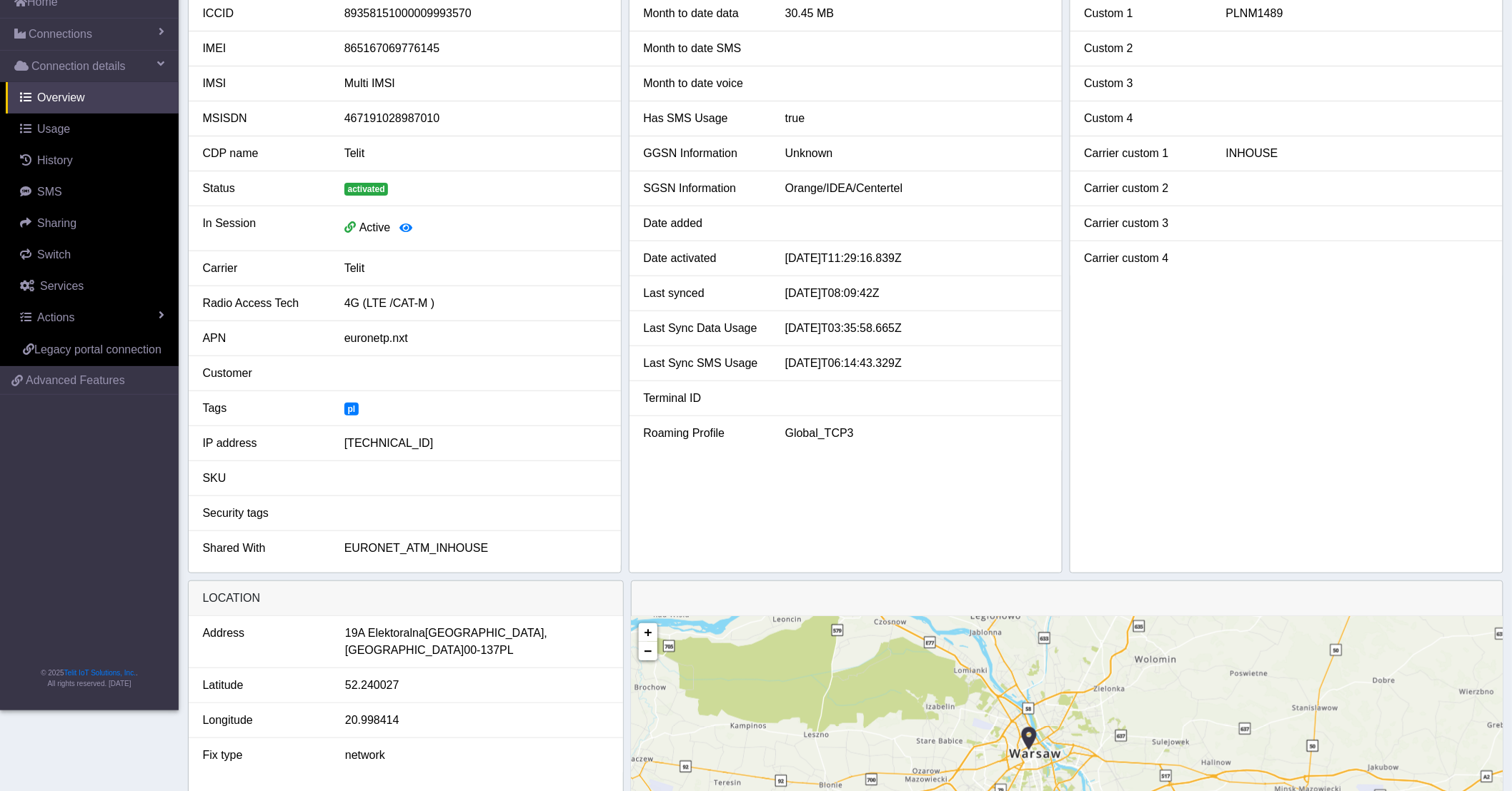
scroll to position [0, 0]
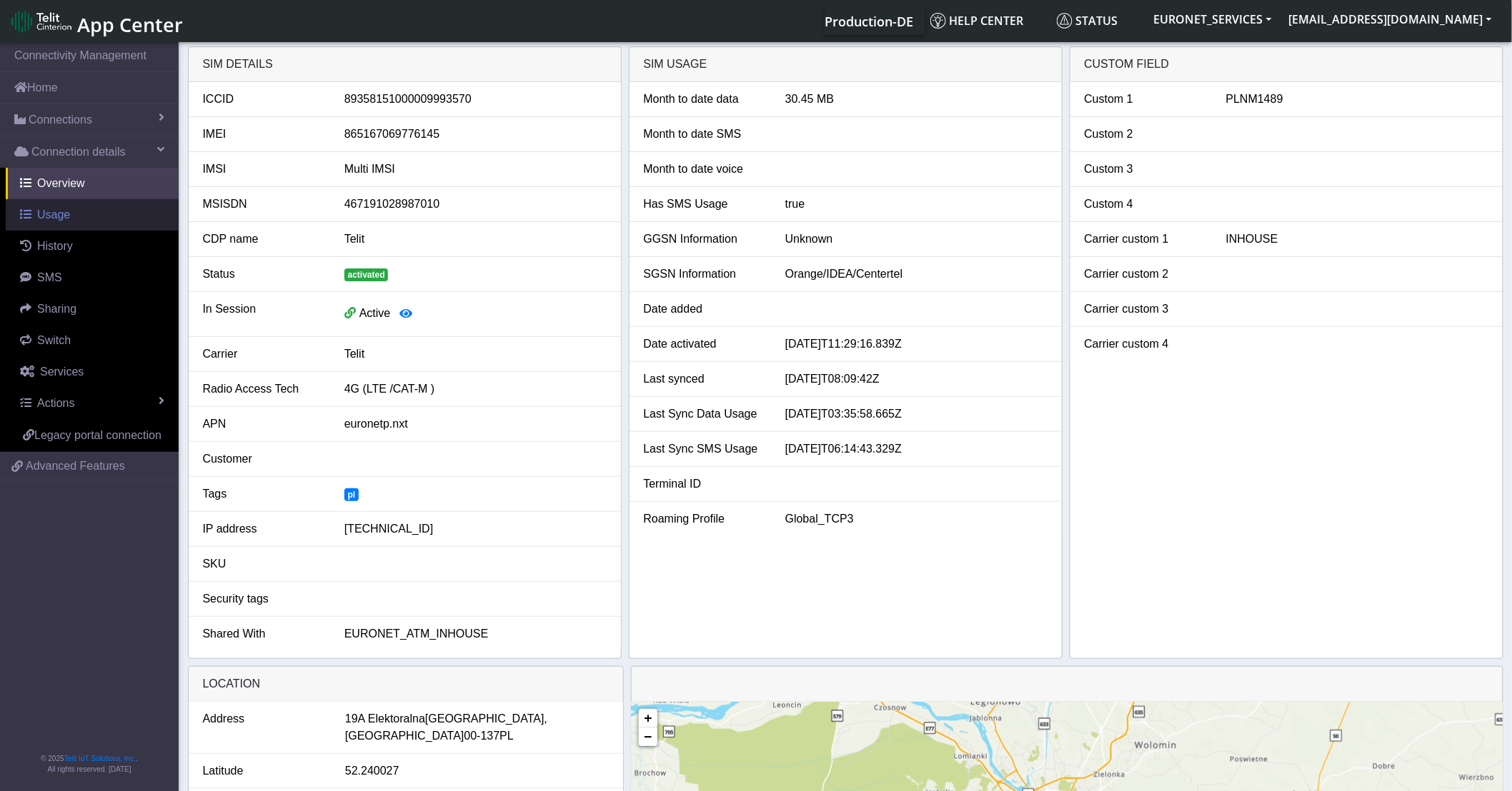
click at [70, 217] on link "Usage" at bounding box center [91, 214] width 173 height 31
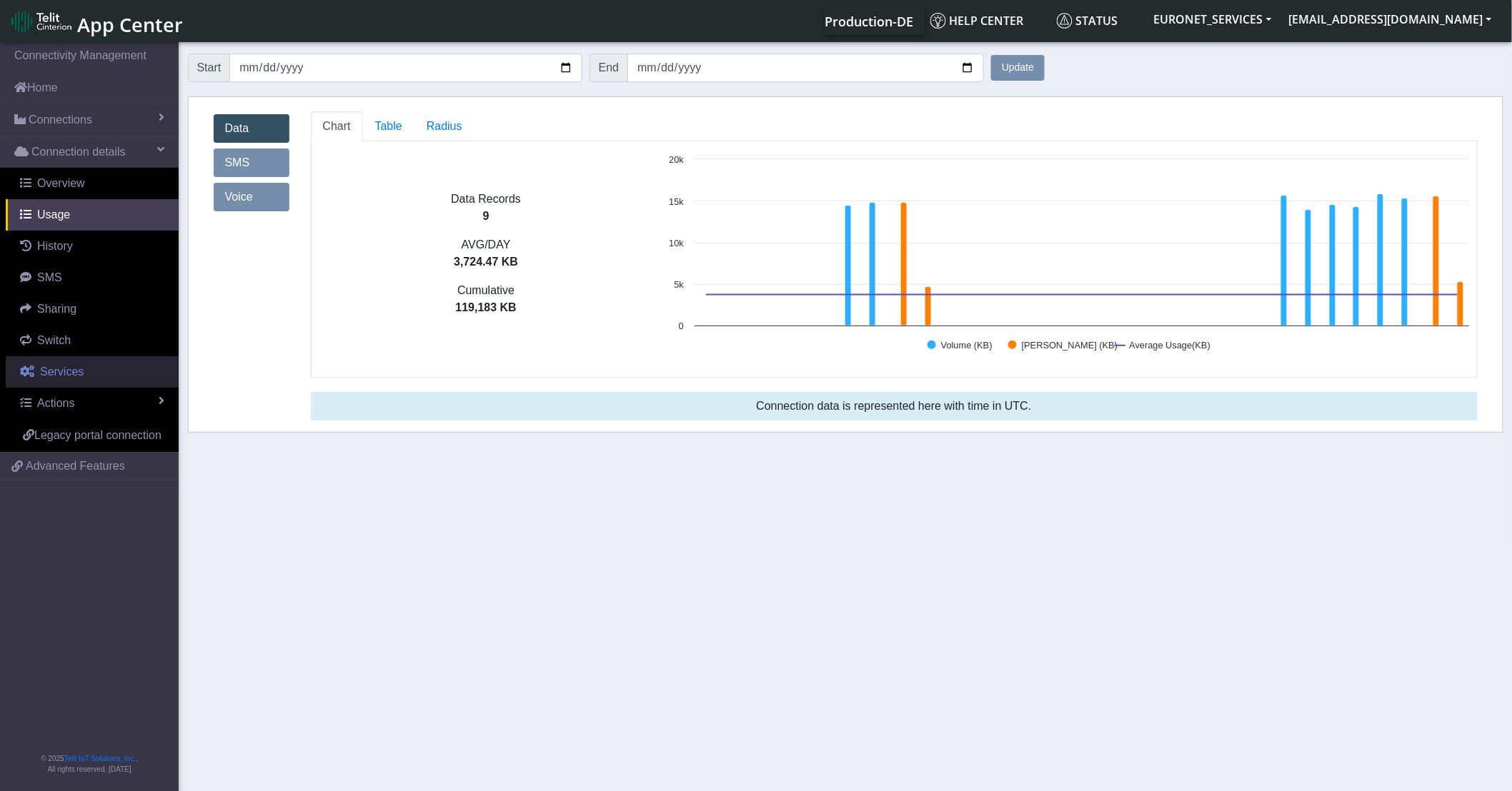
click at [75, 371] on span "Services" at bounding box center [61, 372] width 43 height 12
select select "2: 6"
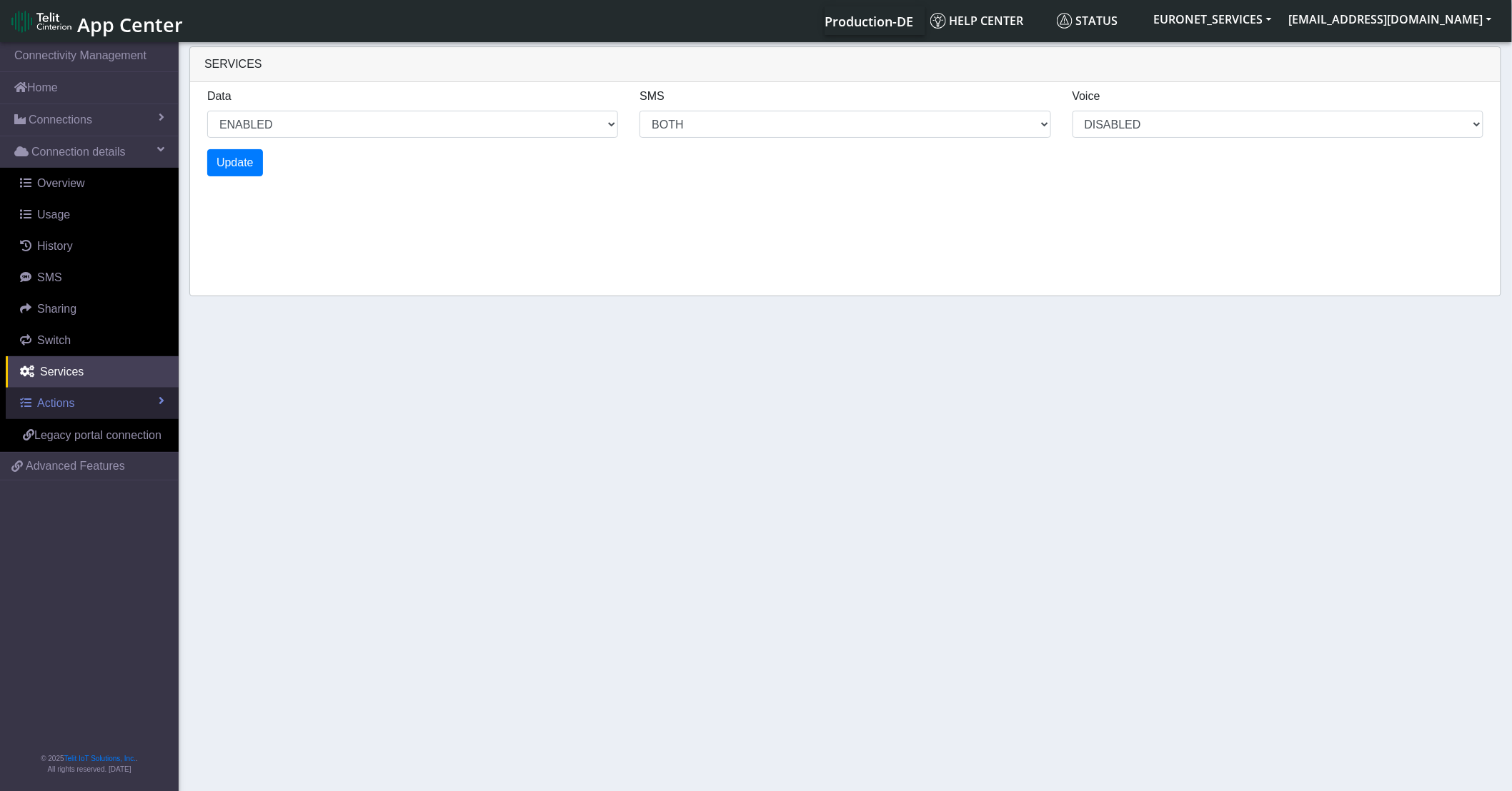
click at [109, 407] on link "Actions" at bounding box center [91, 403] width 173 height 31
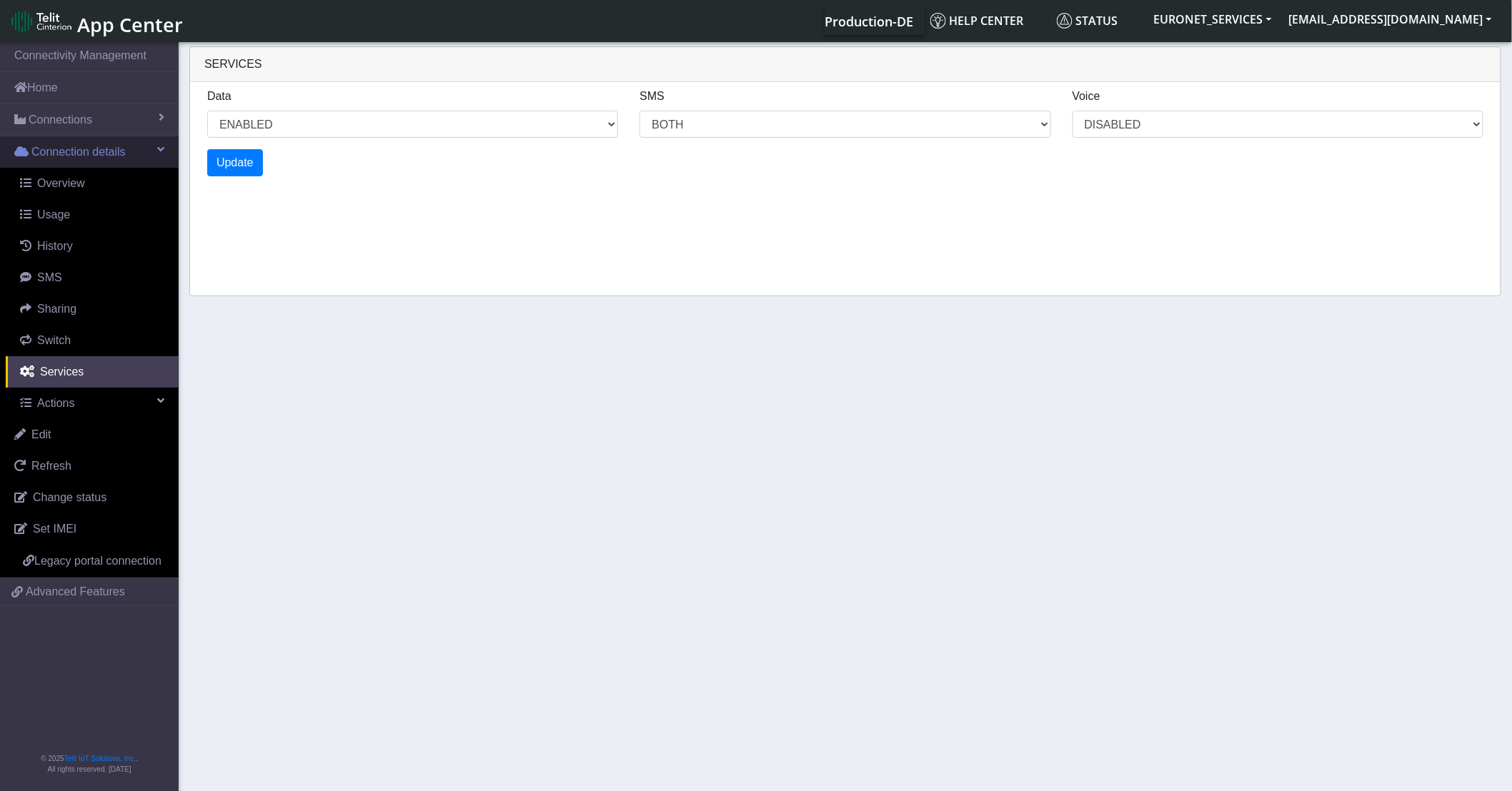
click at [162, 151] on span at bounding box center [160, 149] width 7 height 11
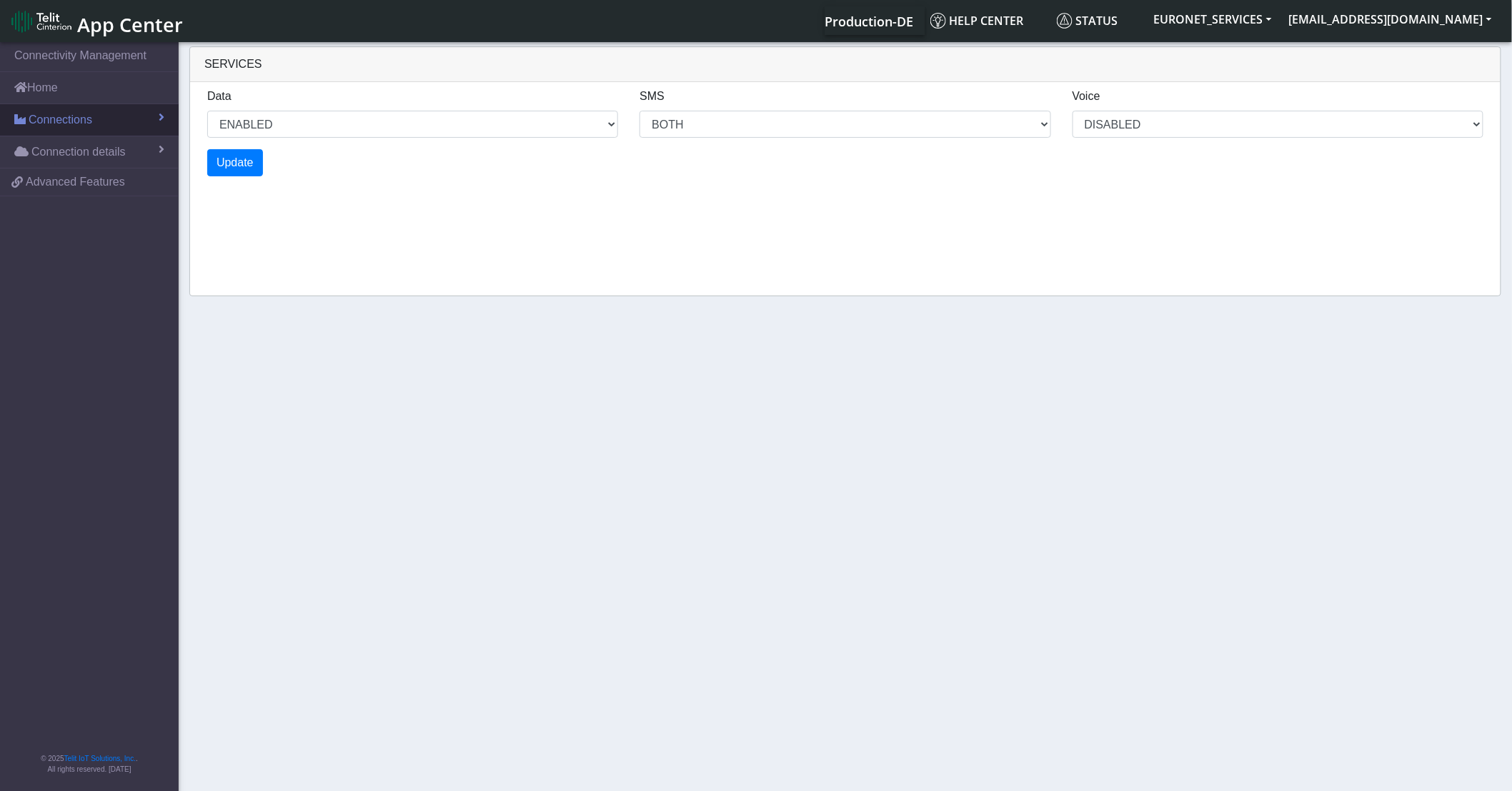
click at [160, 116] on span at bounding box center [161, 117] width 5 height 11
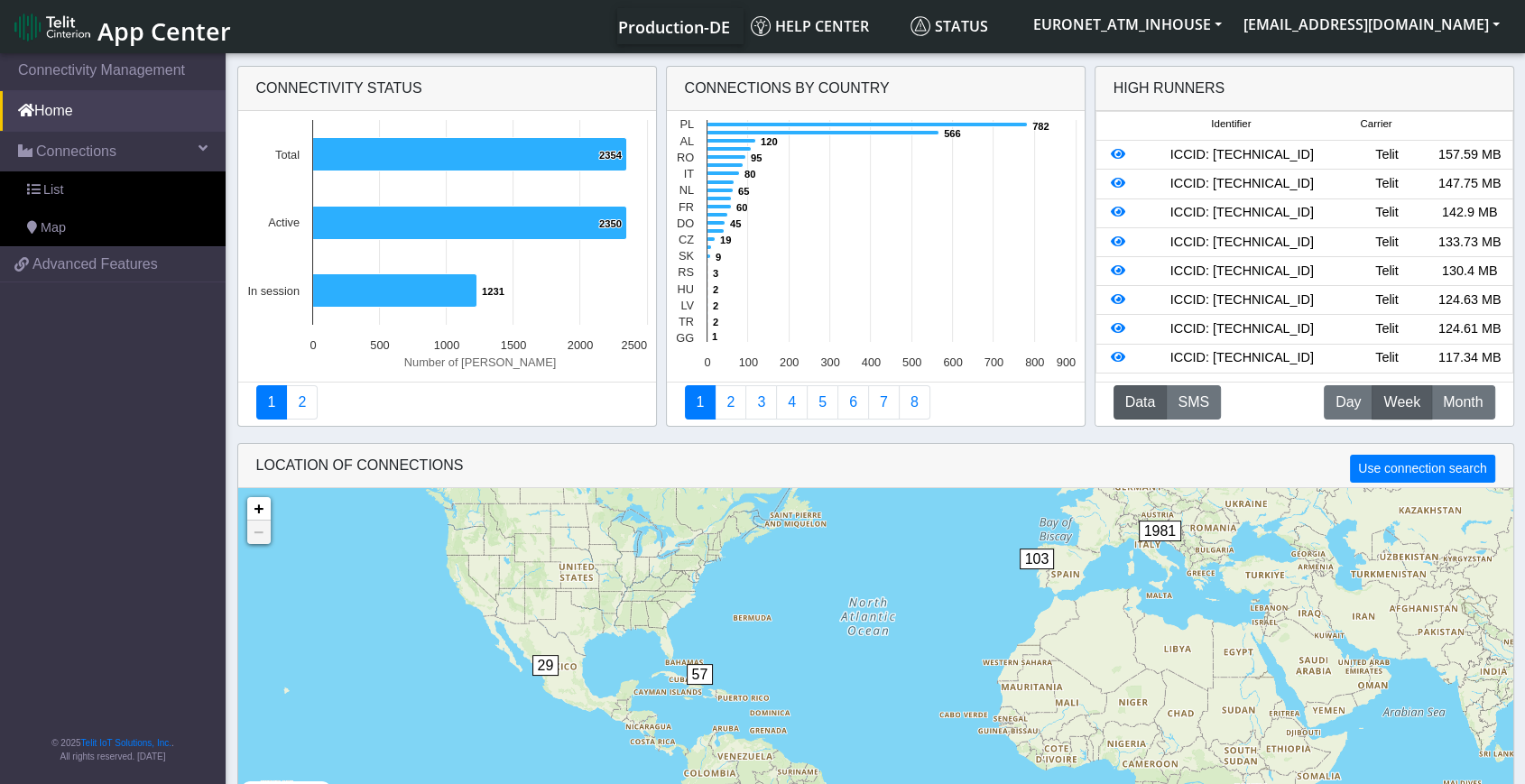
click at [1372, 594] on div "29 64 51 57 103 1981 + − ©2025 MapQuest, | Terms" at bounding box center [876, 645] width 1275 height 314
